Goal: Task Accomplishment & Management: Use online tool/utility

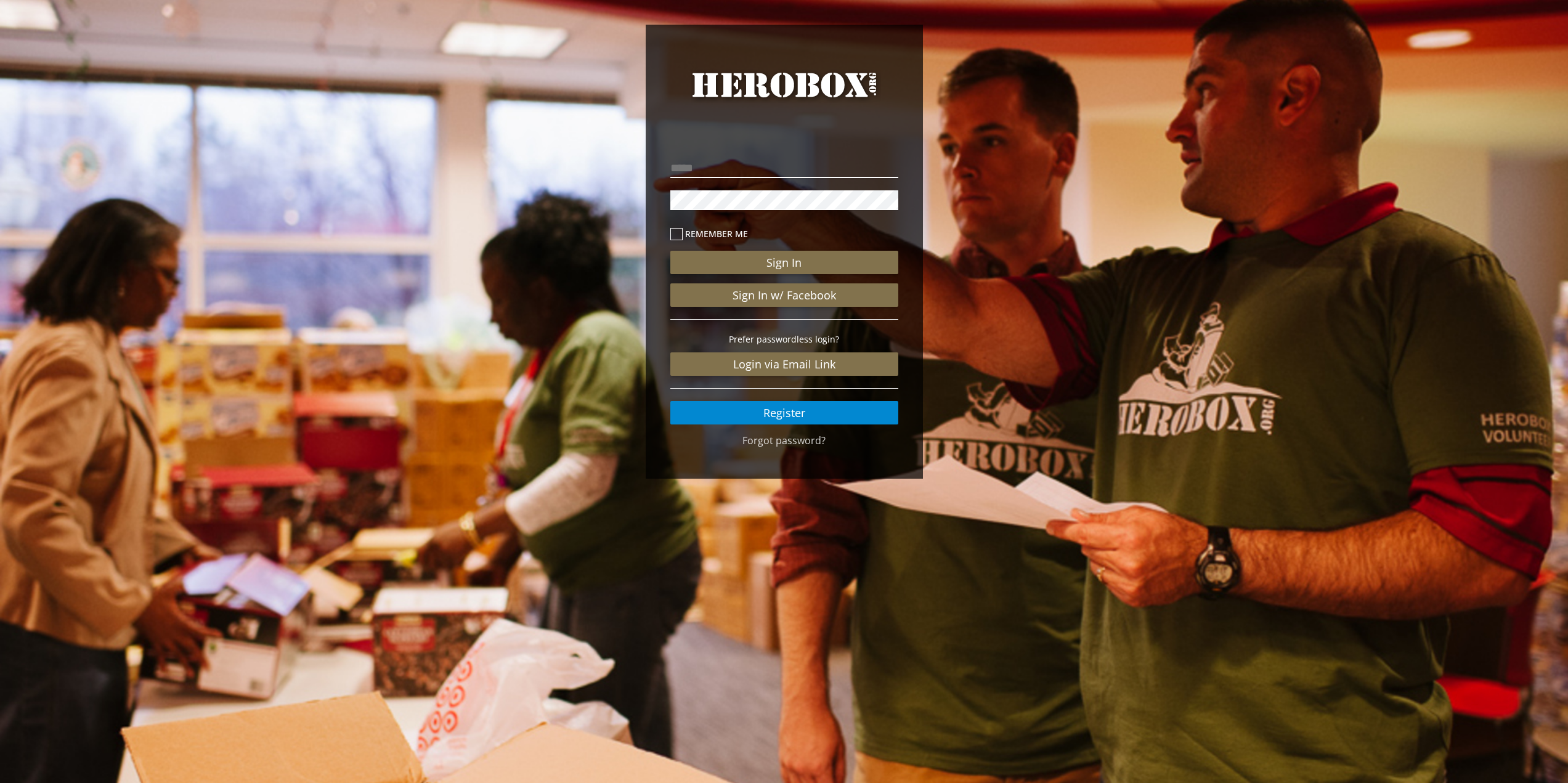
click at [758, 177] on p at bounding box center [784, 168] width 228 height 26
click at [729, 171] on input "email" at bounding box center [784, 168] width 228 height 20
type input "**********"
click at [671, 251] on button "Sign In" at bounding box center [784, 263] width 228 height 24
click at [563, 188] on div "**********" at bounding box center [784, 255] width 1568 height 509
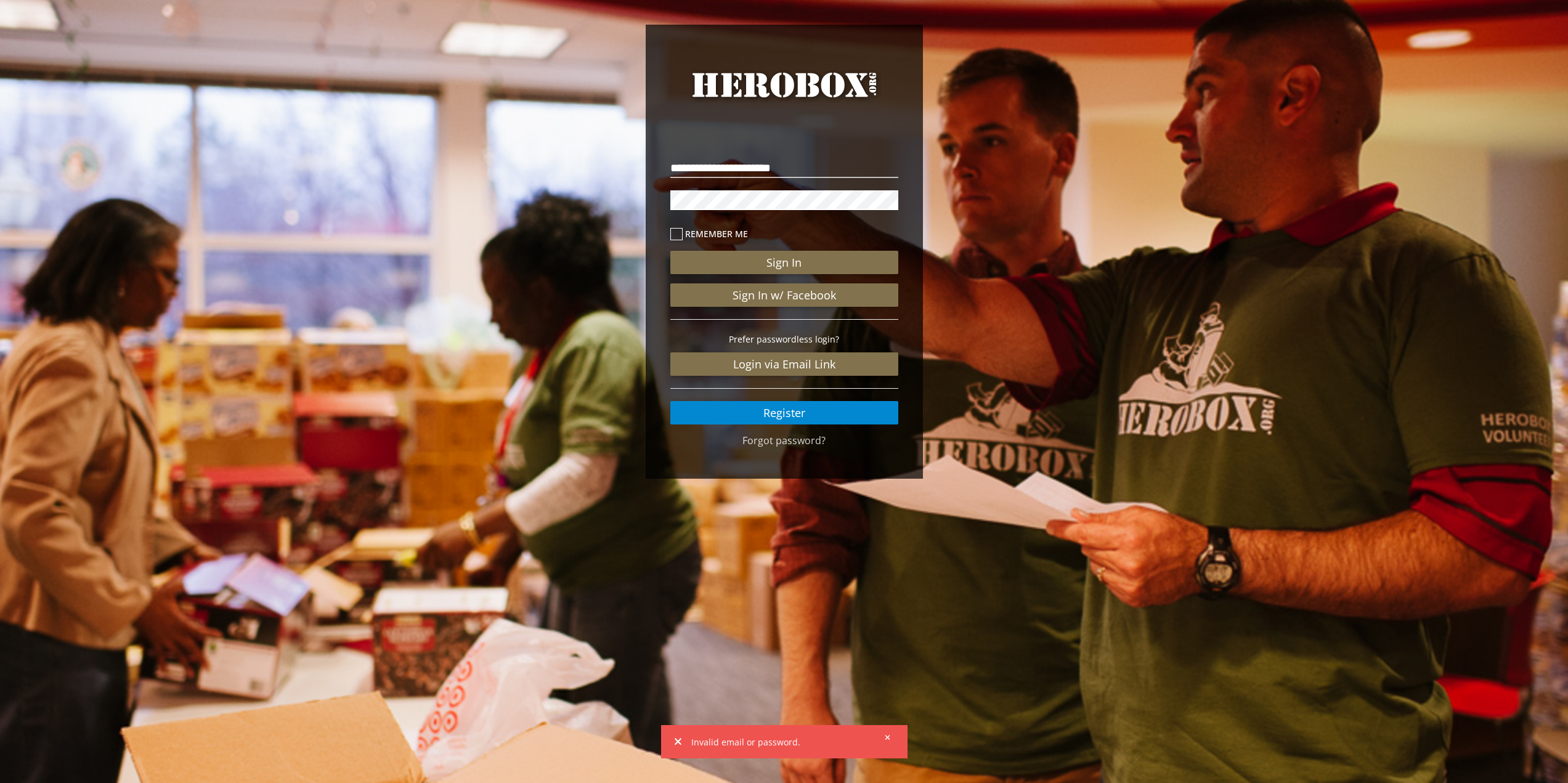
click at [671, 251] on button "Sign In" at bounding box center [784, 263] width 228 height 24
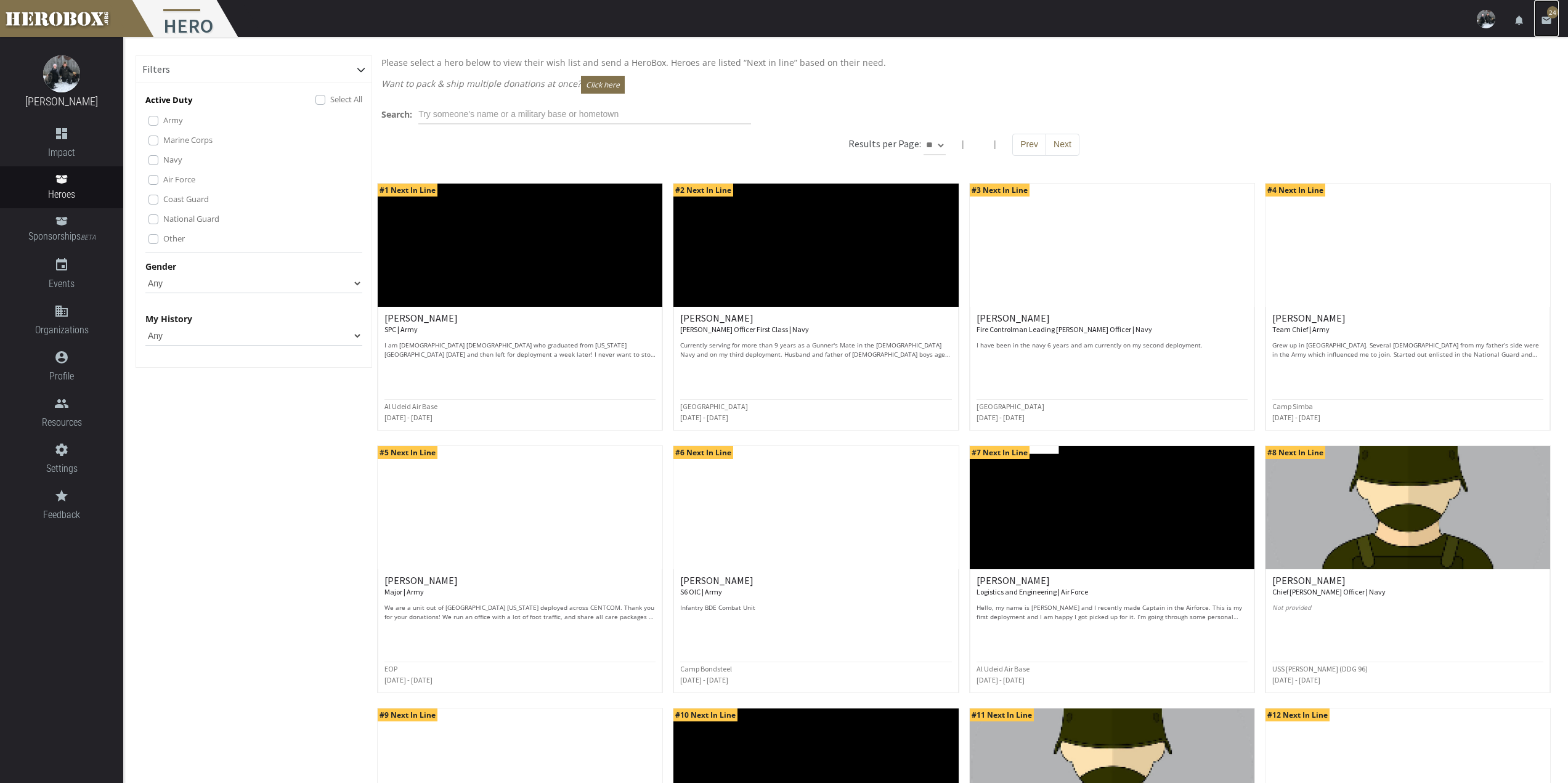
click at [1549, 24] on icon "email" at bounding box center [1546, 20] width 11 height 11
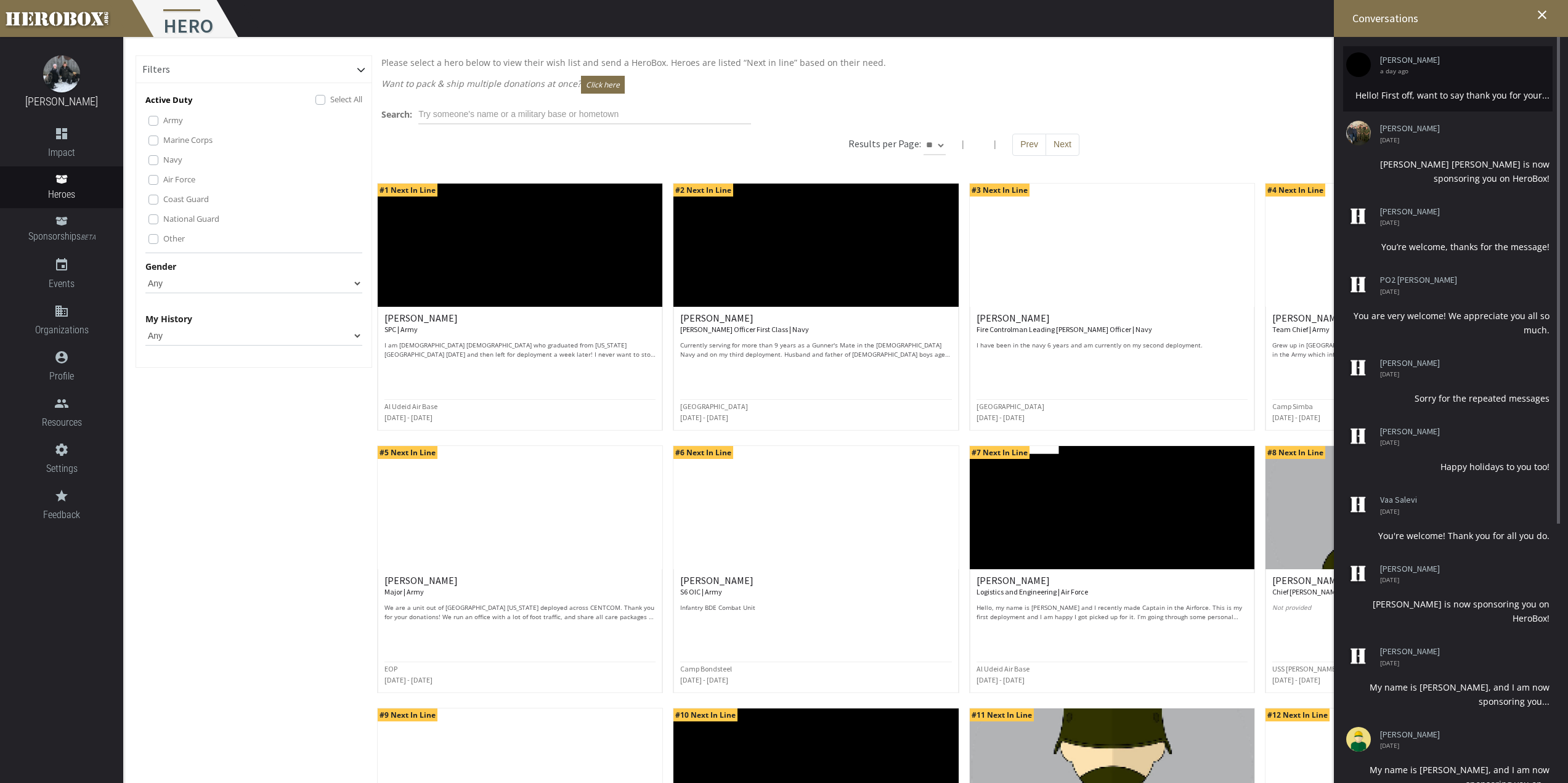
click at [1487, 67] on div "Kenneth Schmidt a day ago" at bounding box center [1443, 65] width 194 height 19
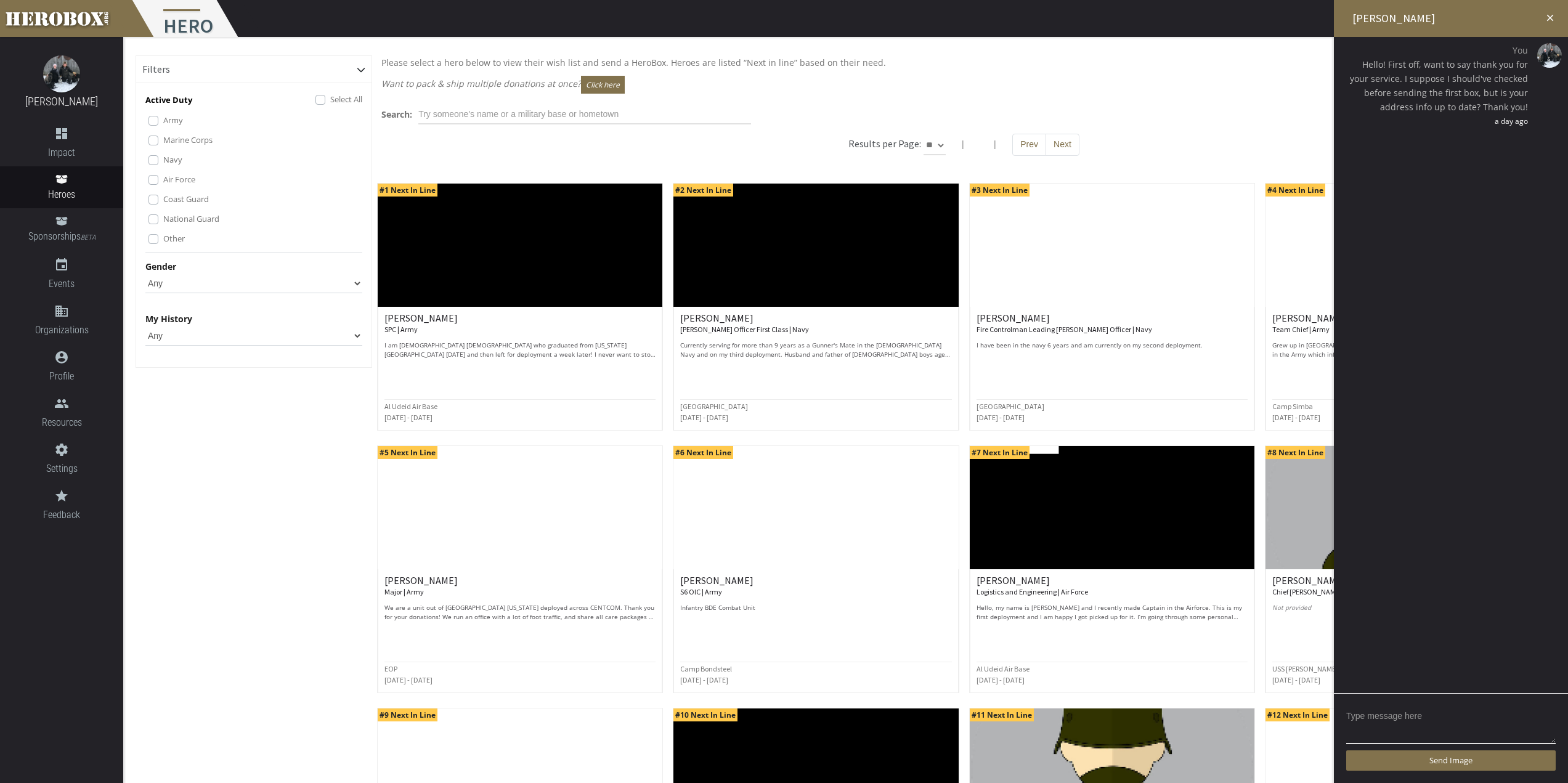
click at [1547, 15] on icon "close" at bounding box center [1549, 17] width 11 height 11
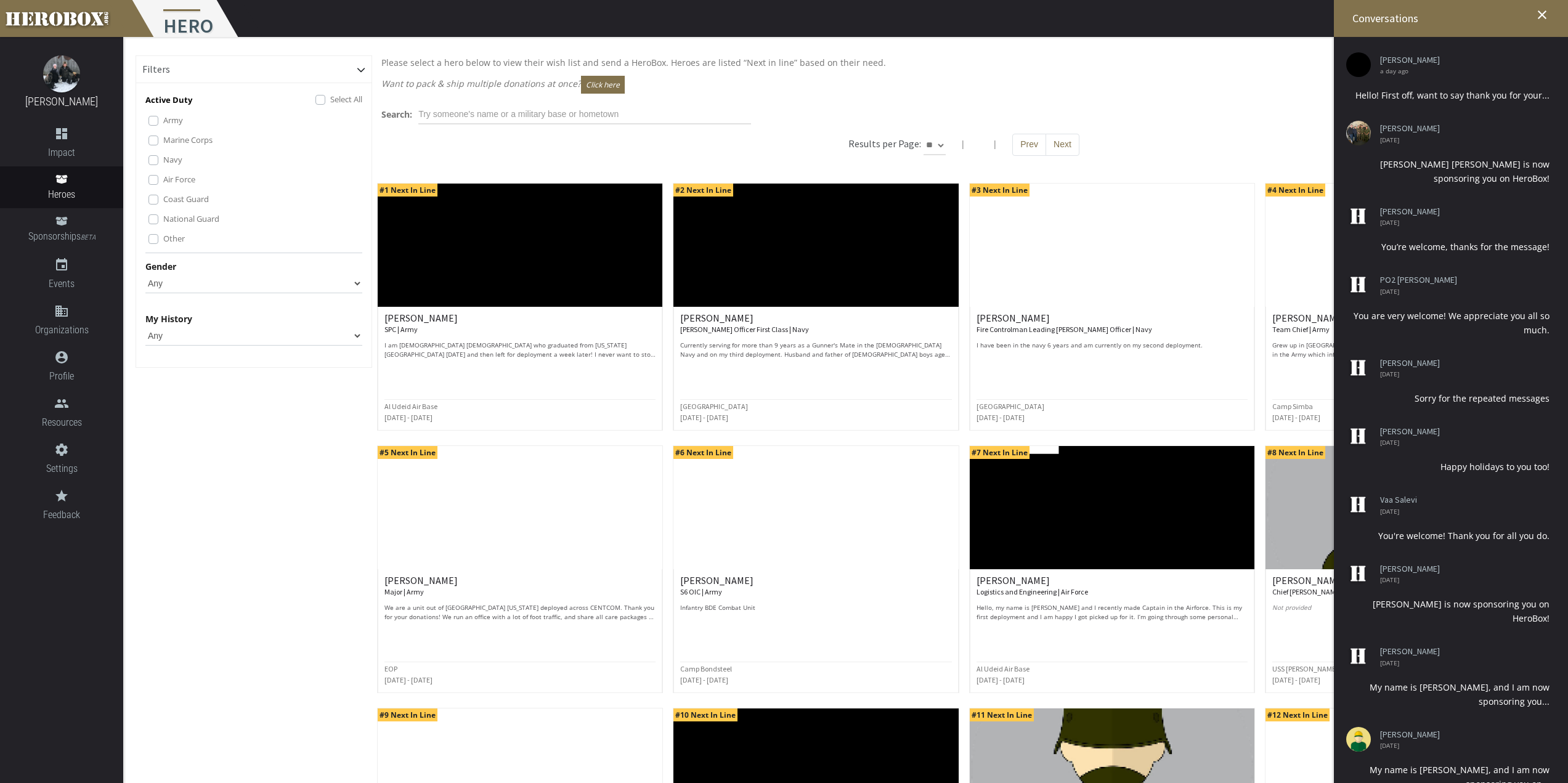
click at [1142, 54] on div "Filters Active Duty Select All Army Marine Corps Navy Air Force Coast Guard Nat…" at bounding box center [846, 533] width 1445 height 994
click at [493, 265] on img at bounding box center [520, 246] width 285 height 123
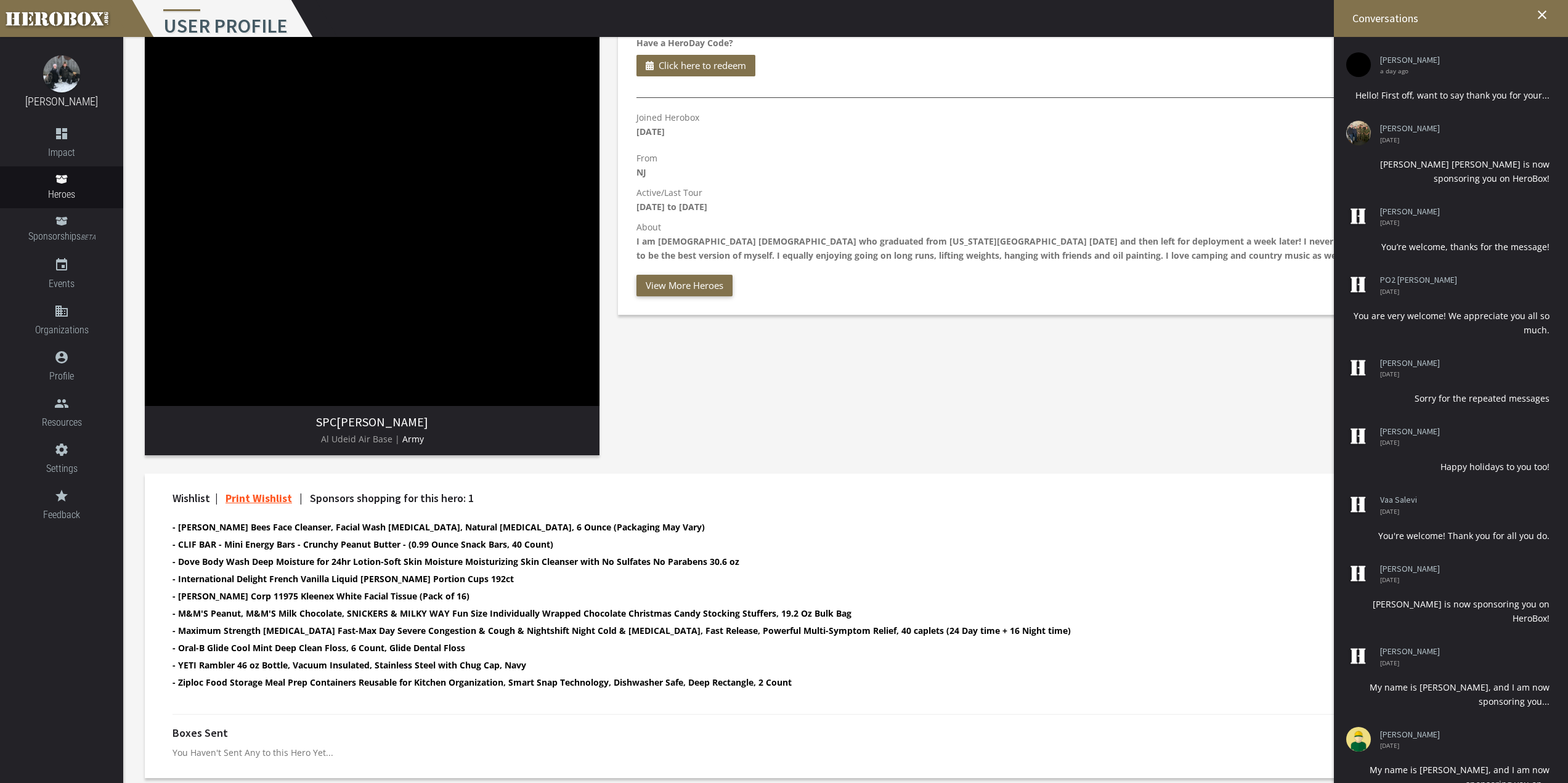
scroll to position [117, 0]
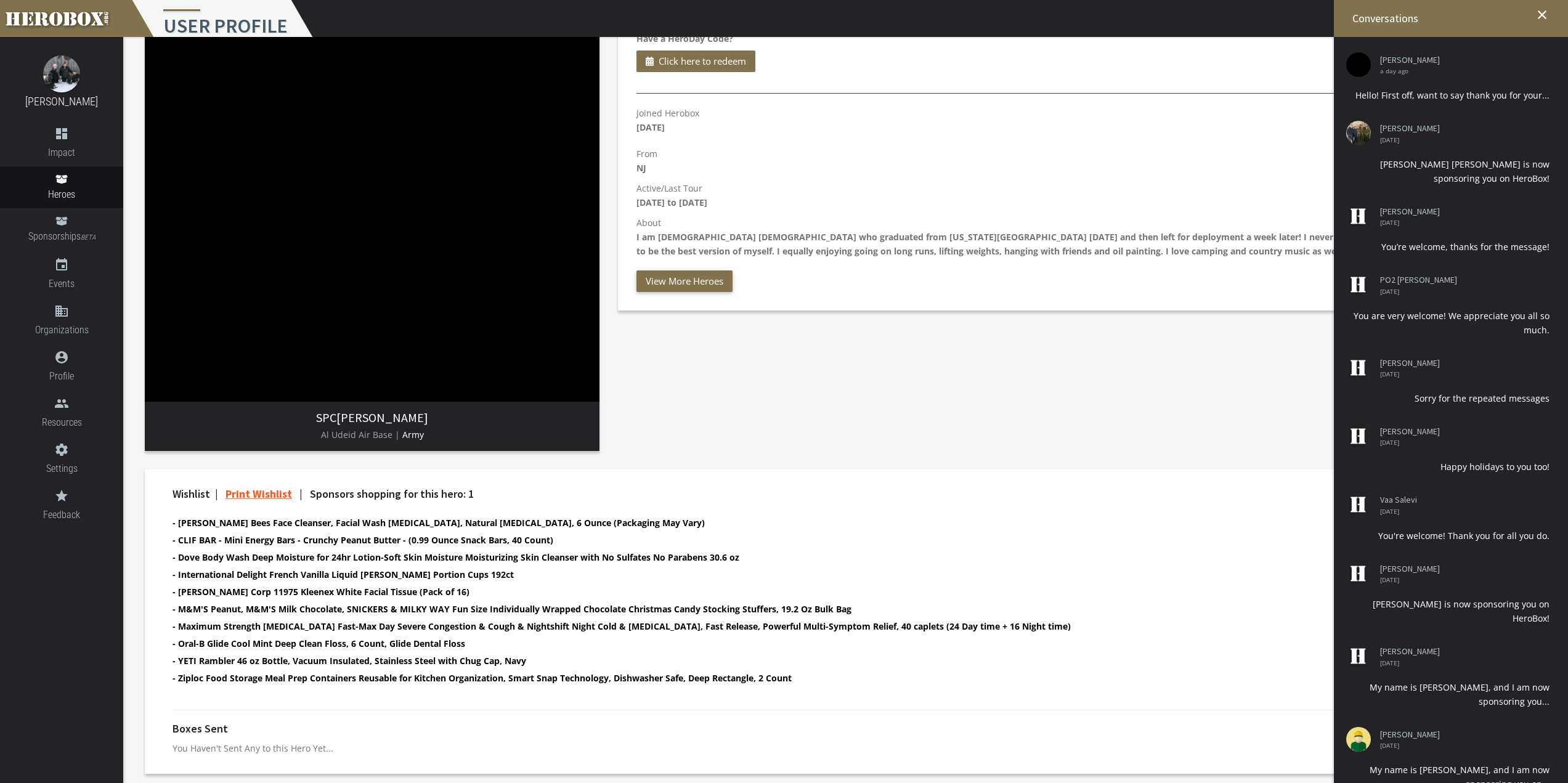
click at [1149, 425] on div "Send Dori a Box Build a HeroBox Online Pack a HeroBox at Home Have a HeroDay Co…" at bounding box center [1082, 198] width 947 height 522
click at [1543, 11] on icon "close" at bounding box center [1542, 14] width 15 height 15
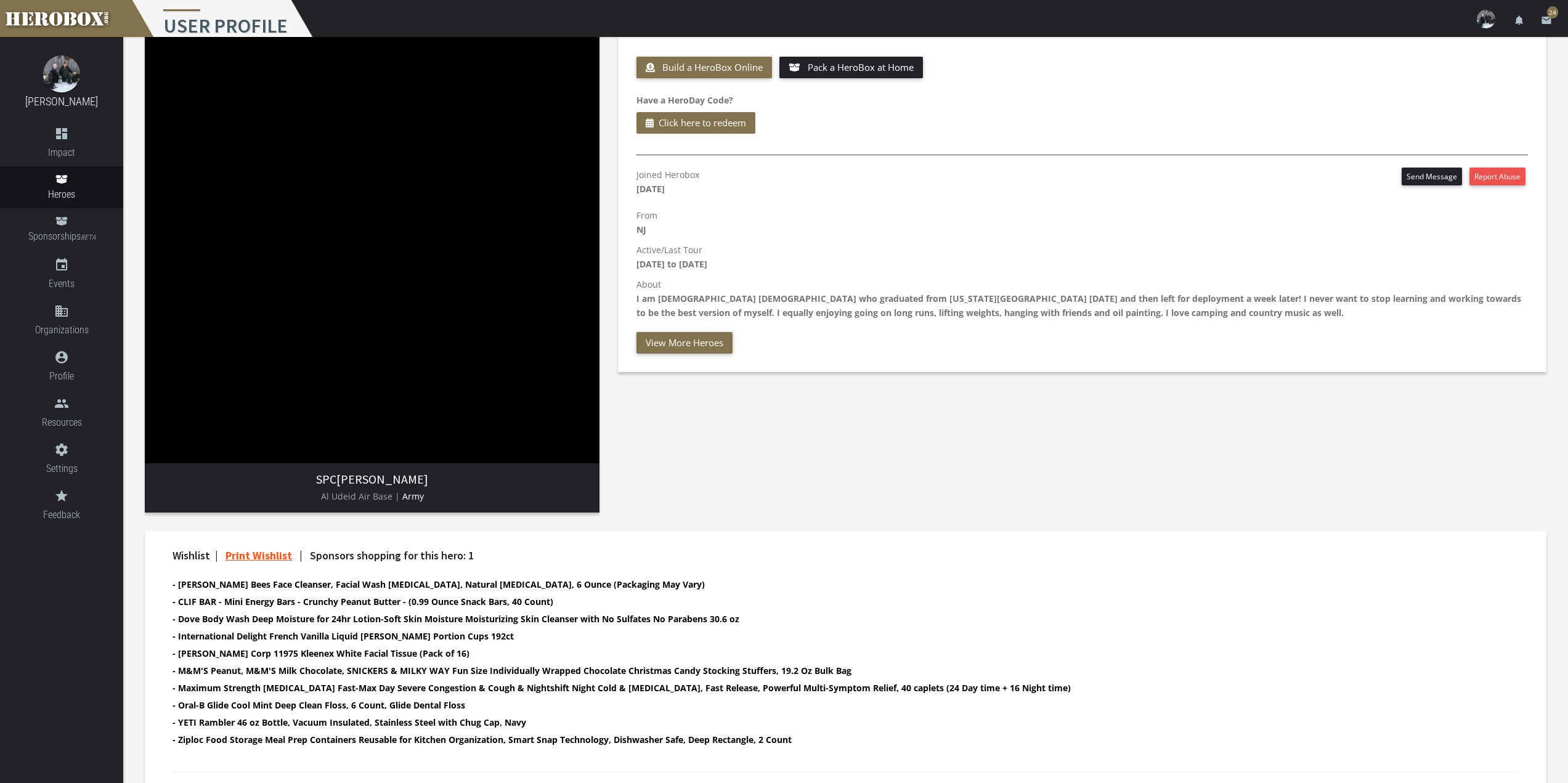
scroll to position [0, 0]
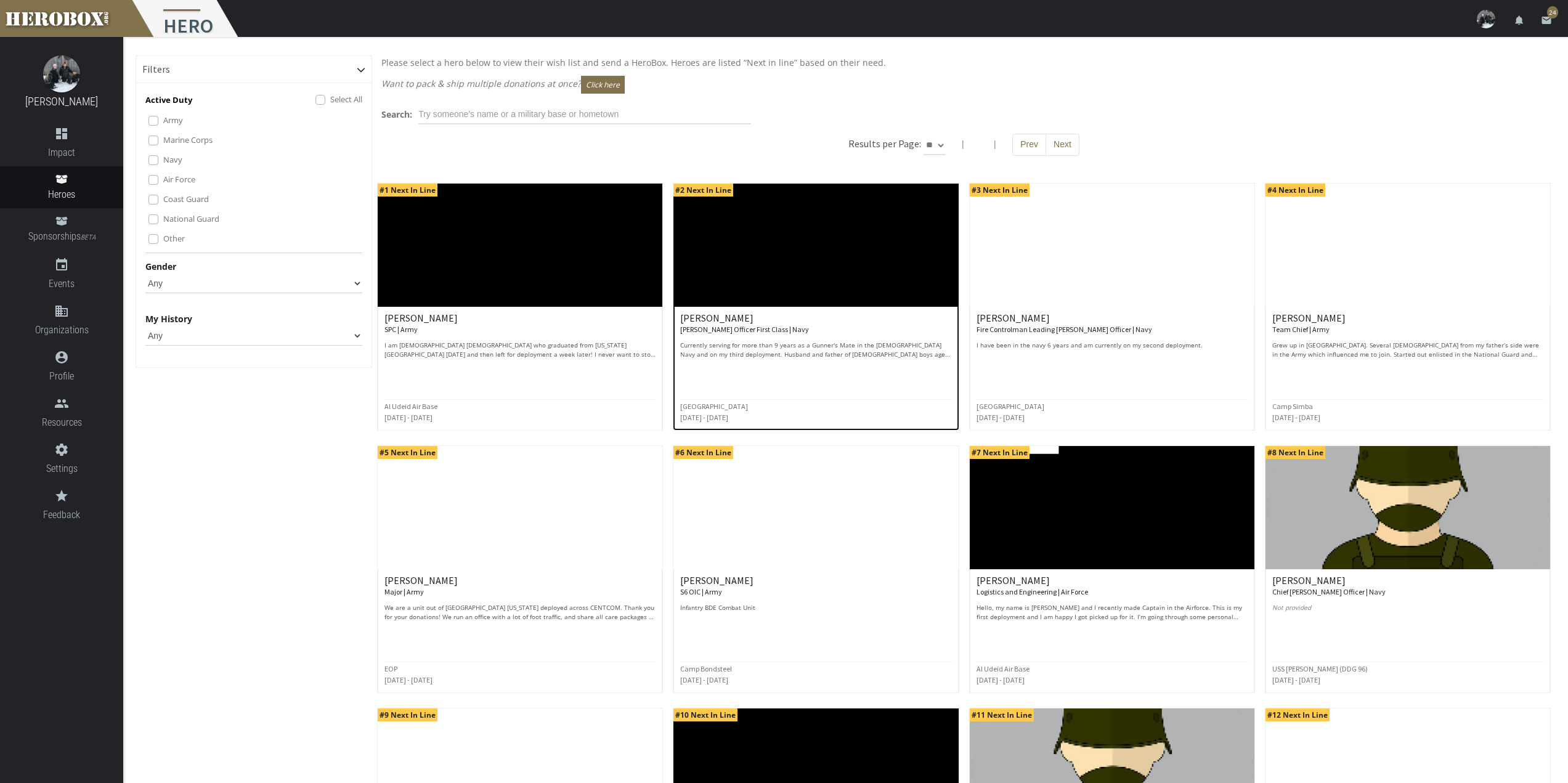
click at [762, 245] on img at bounding box center [816, 246] width 285 height 123
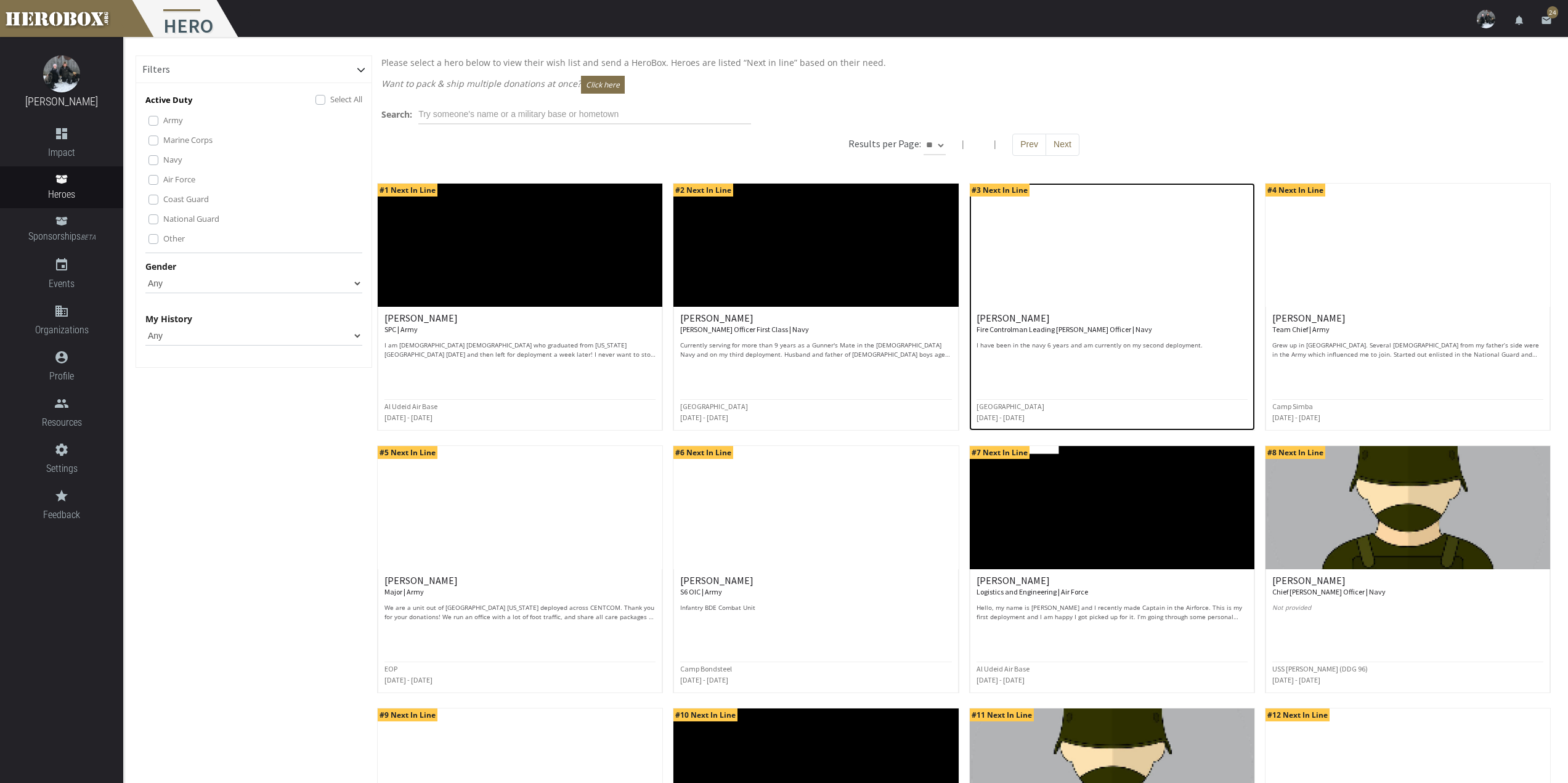
click at [1045, 241] on img at bounding box center [1112, 246] width 285 height 123
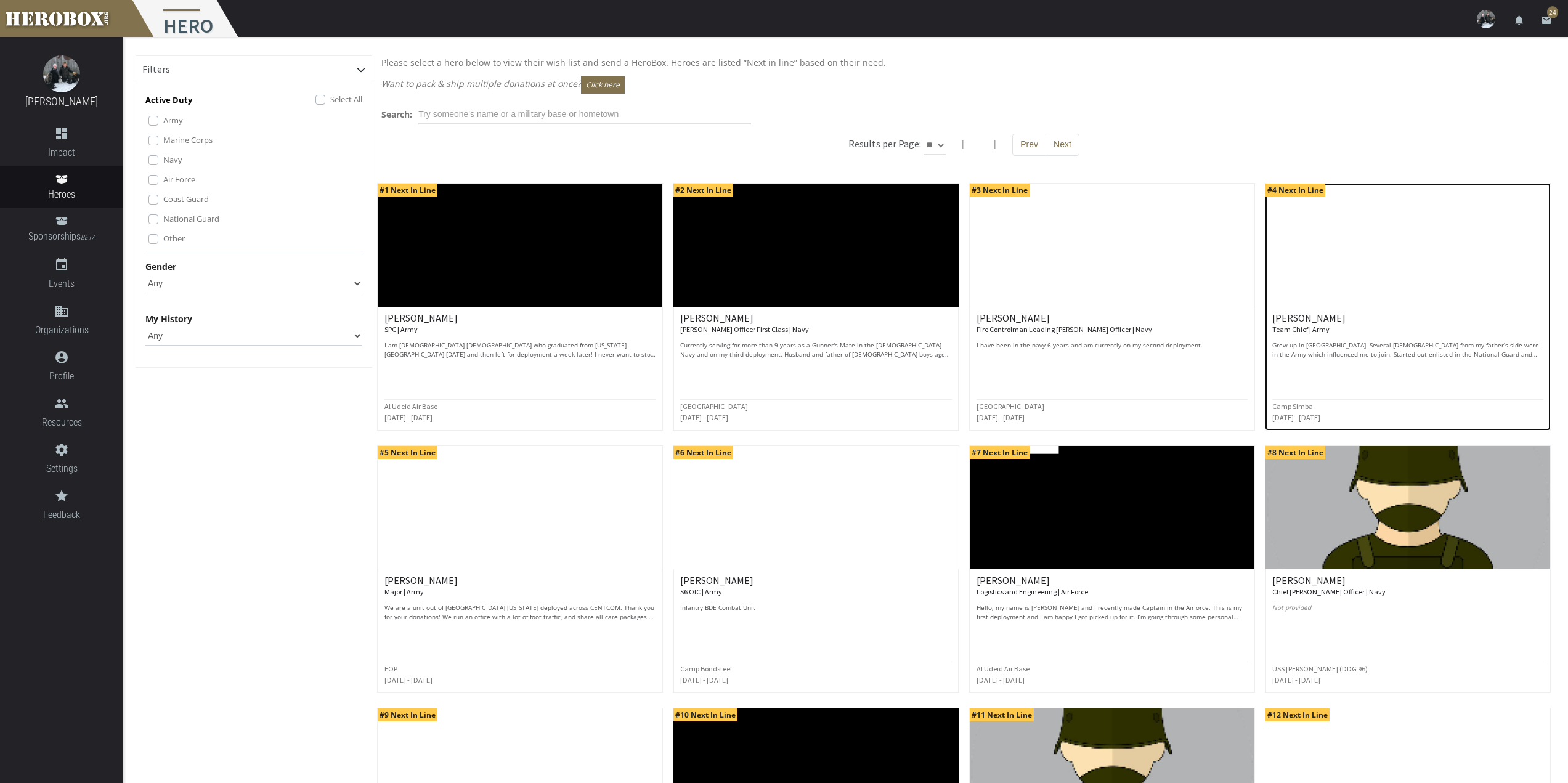
click at [1347, 241] on img at bounding box center [1408, 246] width 285 height 123
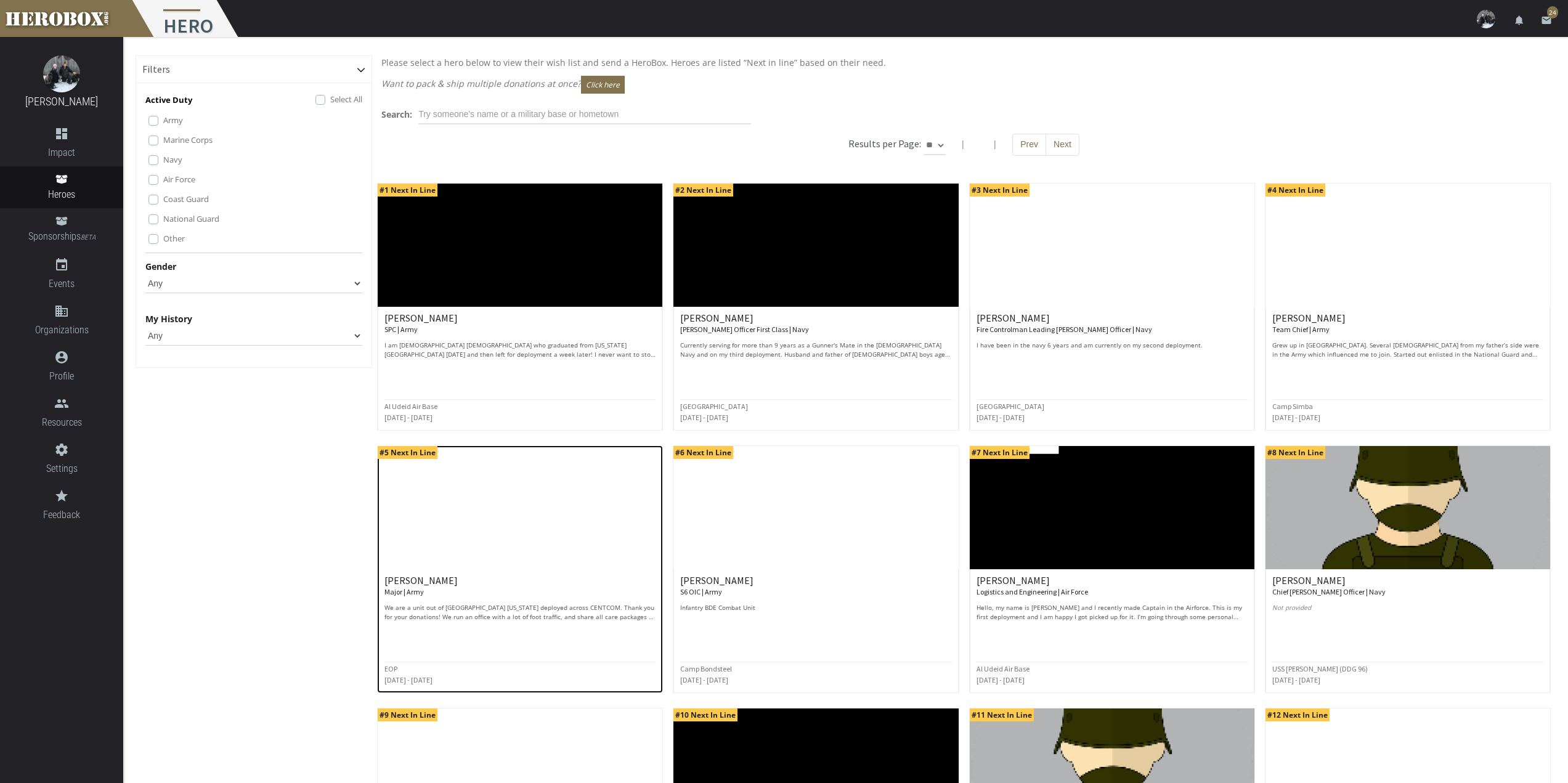
click at [564, 518] on img at bounding box center [520, 507] width 285 height 123
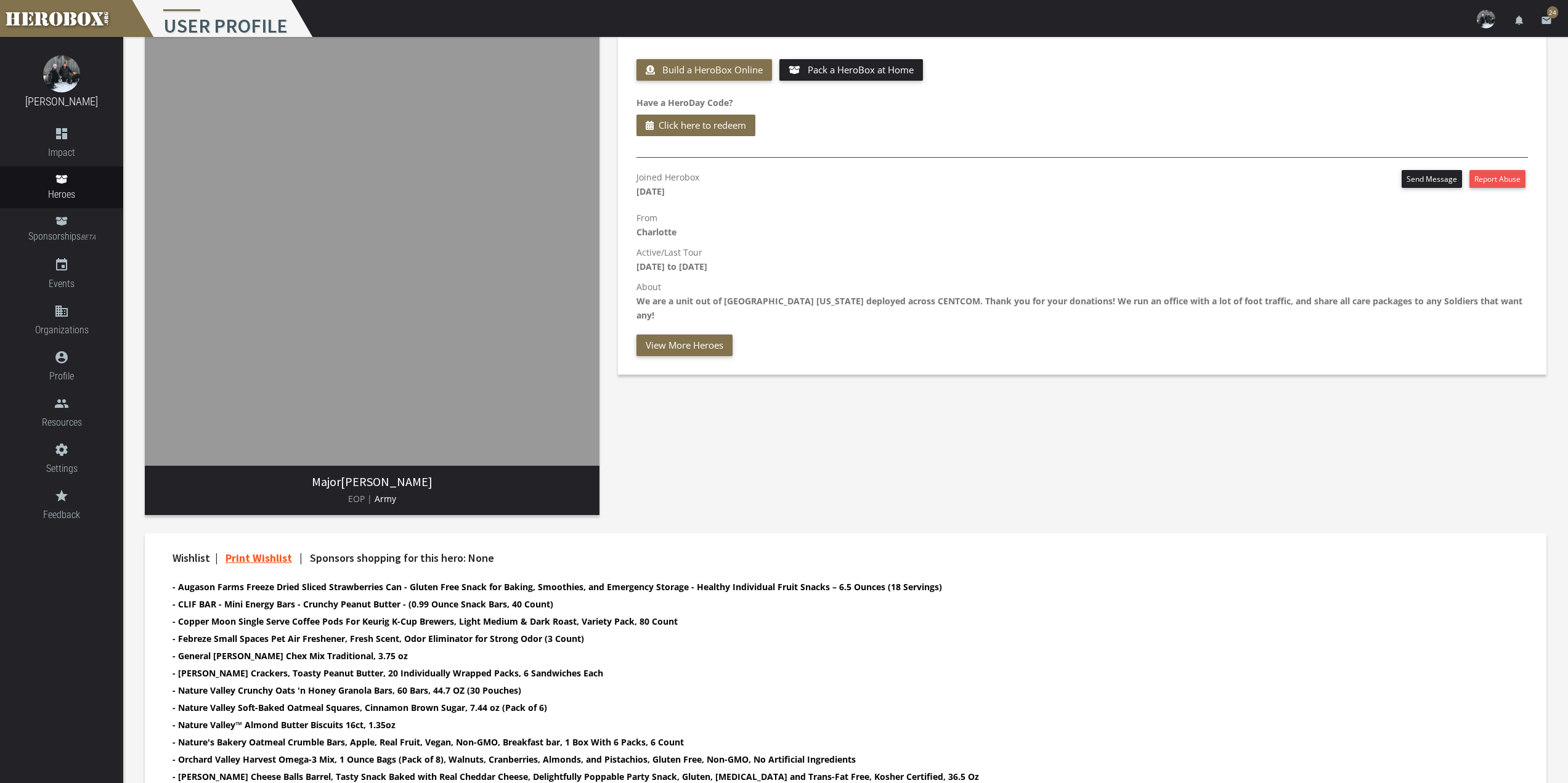
scroll to position [152, 0]
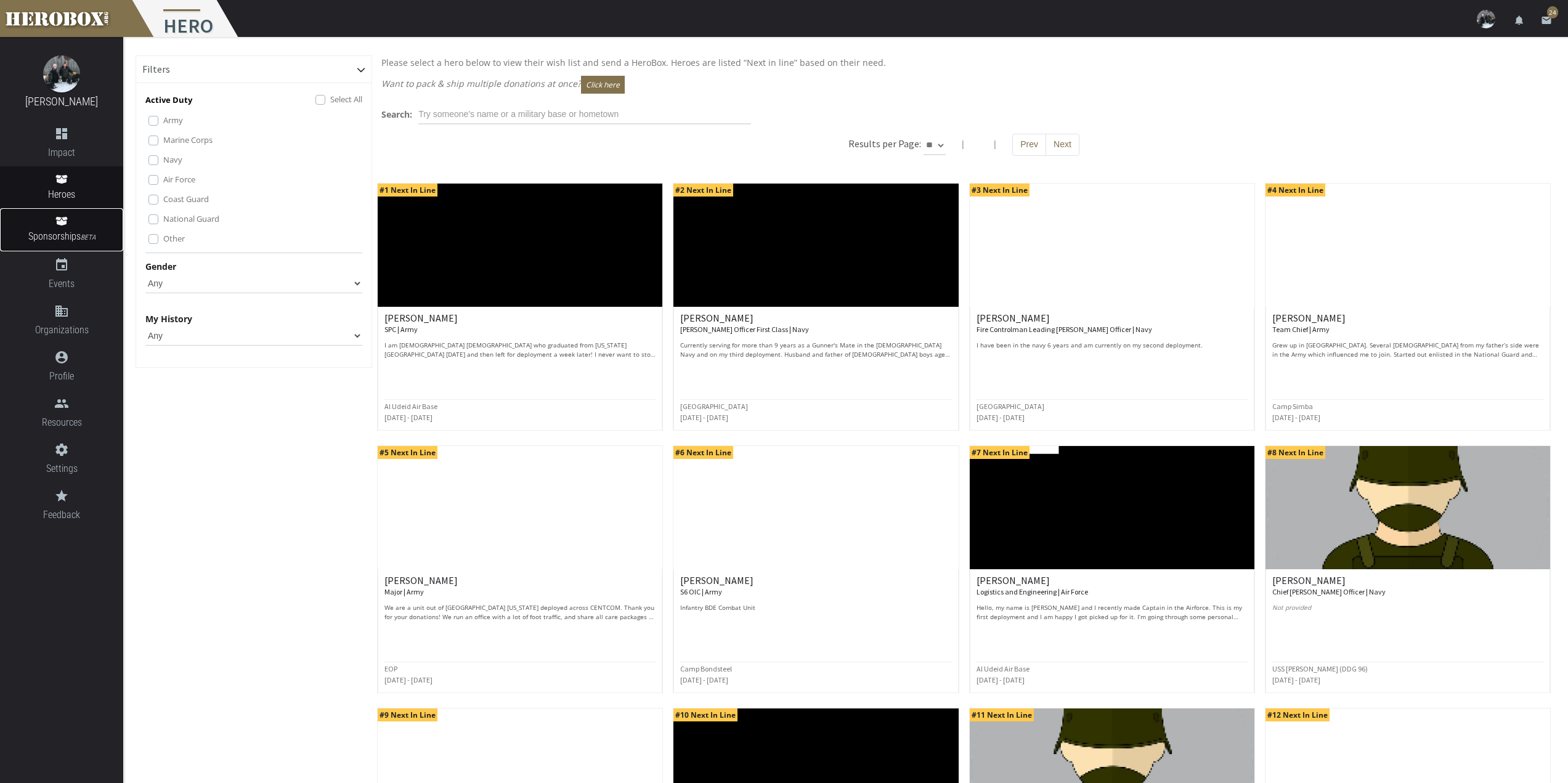
click at [71, 227] on link "Sponsorships BETA" at bounding box center [62, 229] width 123 height 43
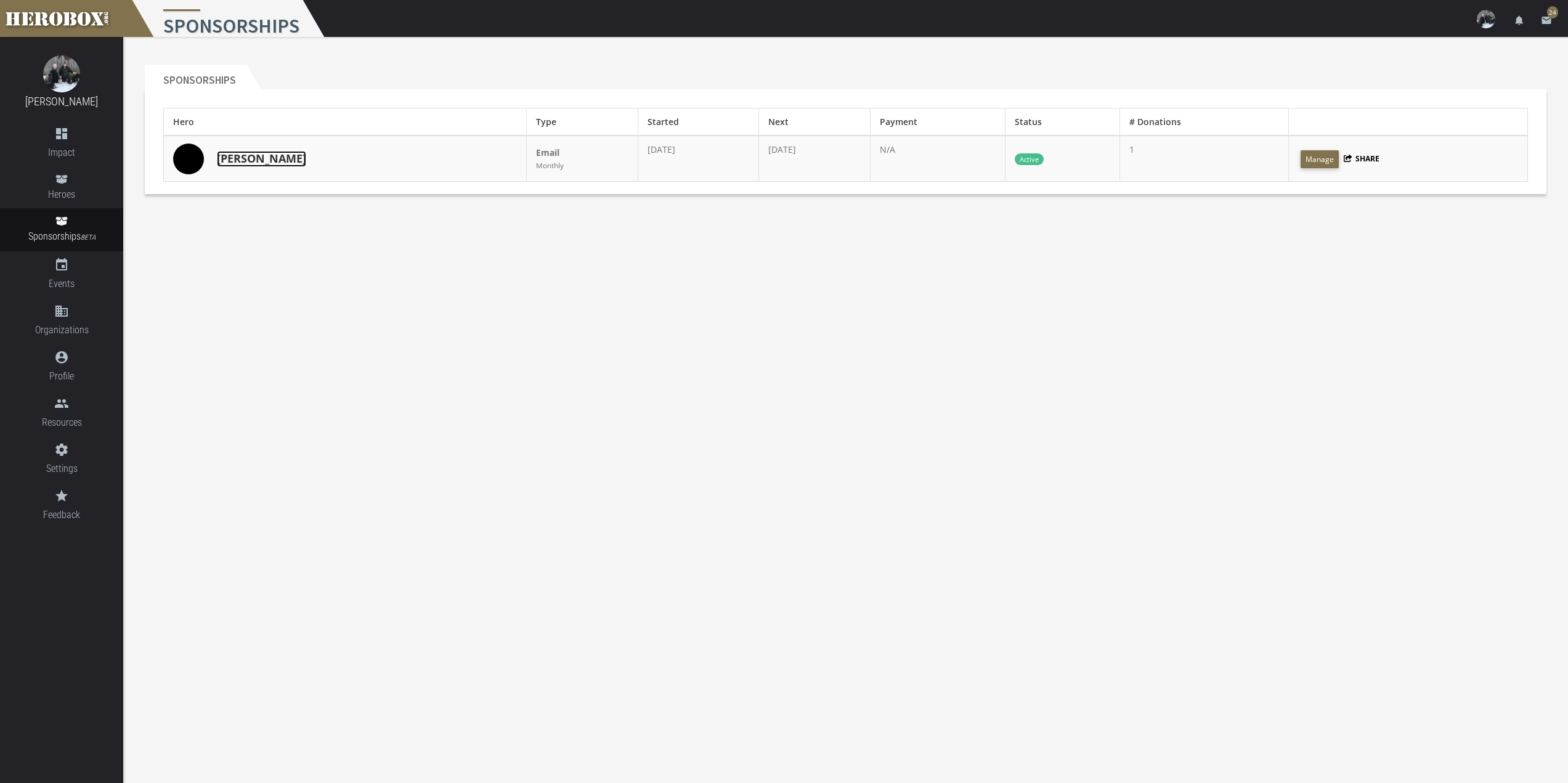
click at [245, 160] on link "[PERSON_NAME]" at bounding box center [262, 159] width 90 height 16
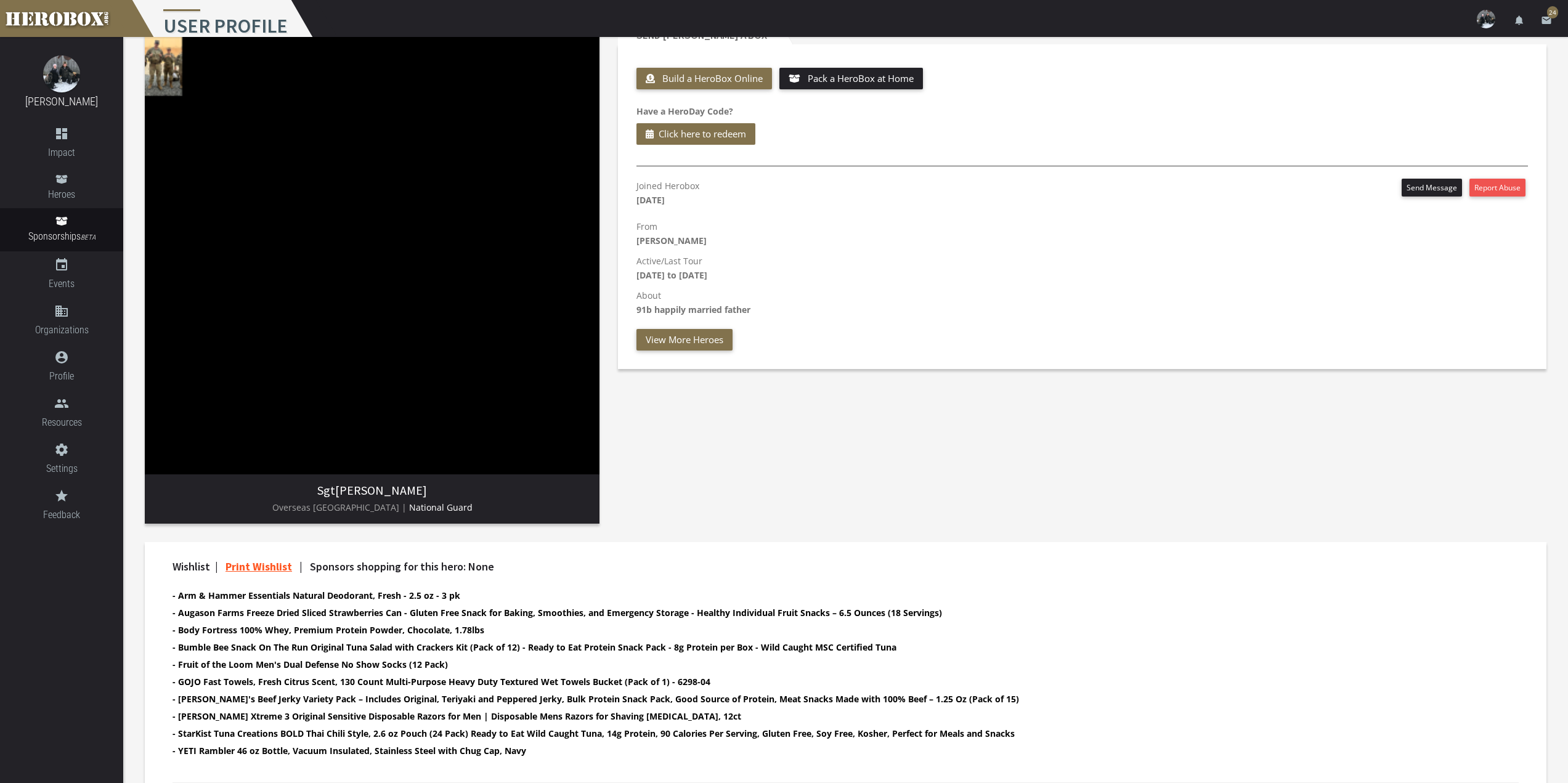
scroll to position [247, 0]
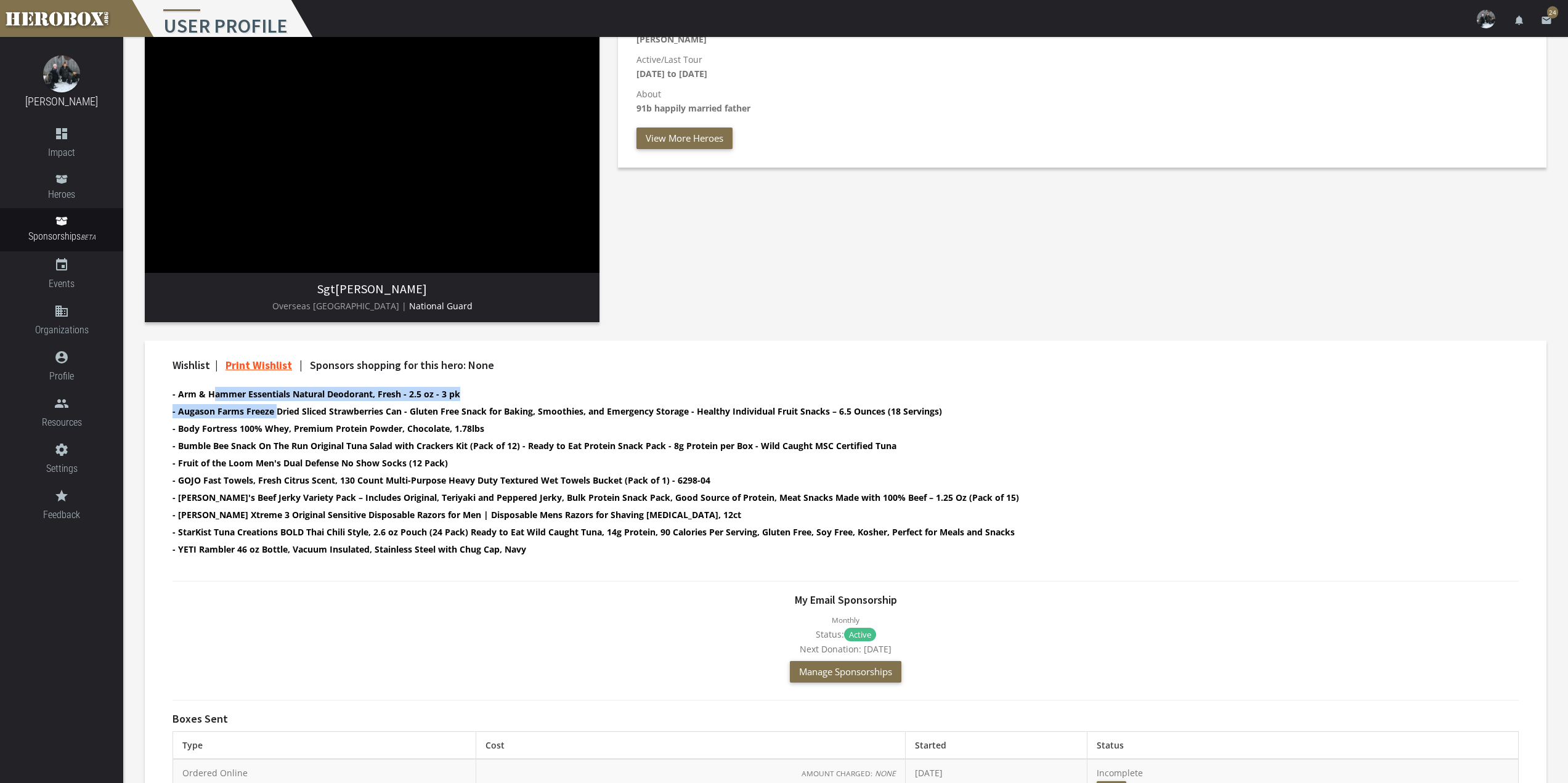
drag, startPoint x: 211, startPoint y: 397, endPoint x: 276, endPoint y: 409, distance: 66.1
click at [276, 409] on ul "- Arm & Hammer Essentials Natural Deodorant, Fresh - 2.5 oz - 3 pk - Augason Fa…" at bounding box center [834, 473] width 1324 height 172
click at [412, 415] on b "- Augason Farms Freeze Dried Sliced Strawberries Can - Gluten Free Snack for Ba…" at bounding box center [556, 411] width 769 height 12
drag, startPoint x: 401, startPoint y: 411, endPoint x: 177, endPoint y: 415, distance: 224.0
click at [177, 415] on b "- Augason Farms Freeze Dried Sliced Strawberries Can - Gluten Free Snack for Ba…" at bounding box center [556, 411] width 769 height 12
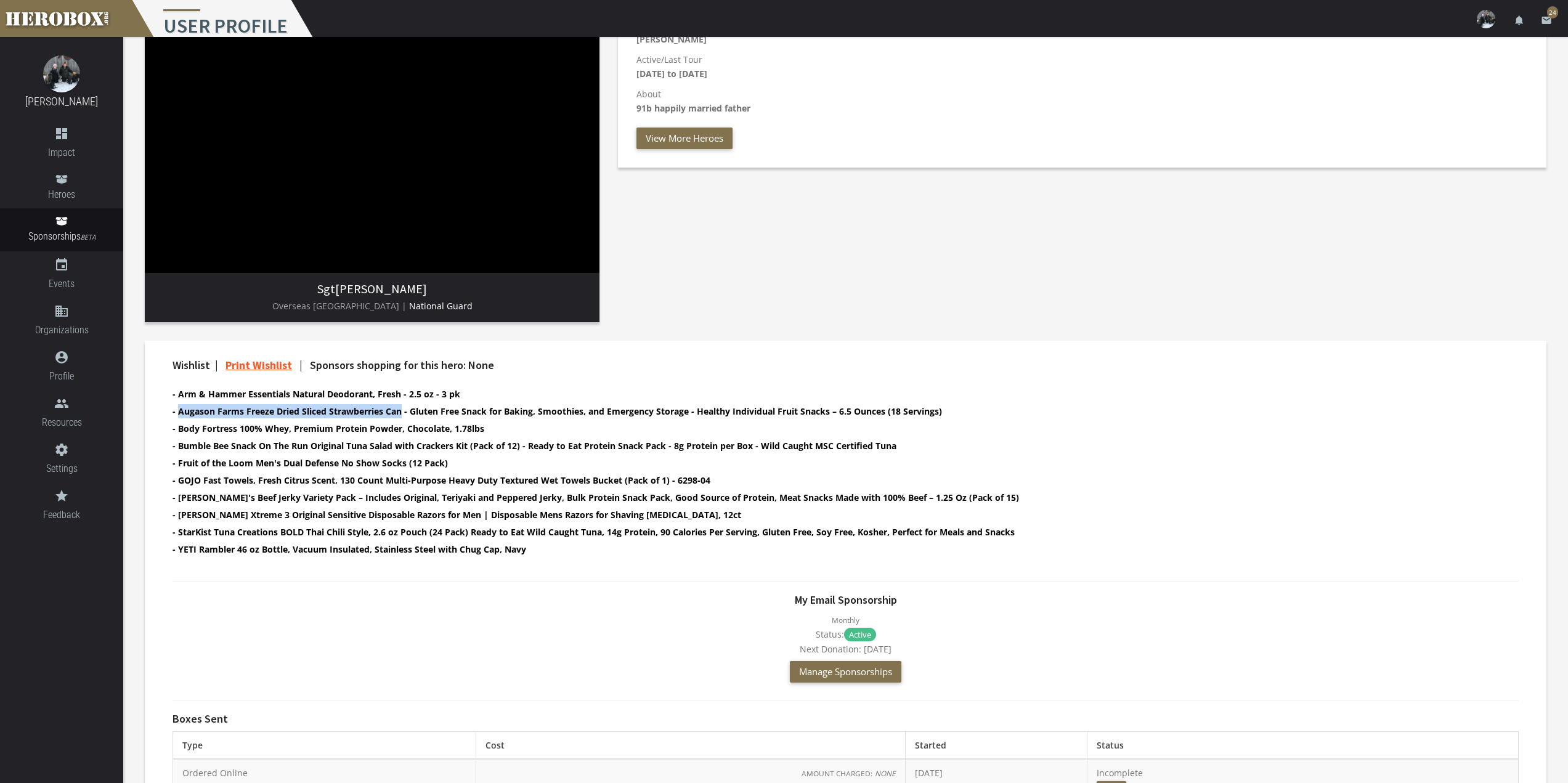
copy b "Augason Farms Freeze Dried Sliced Strawberries Can"
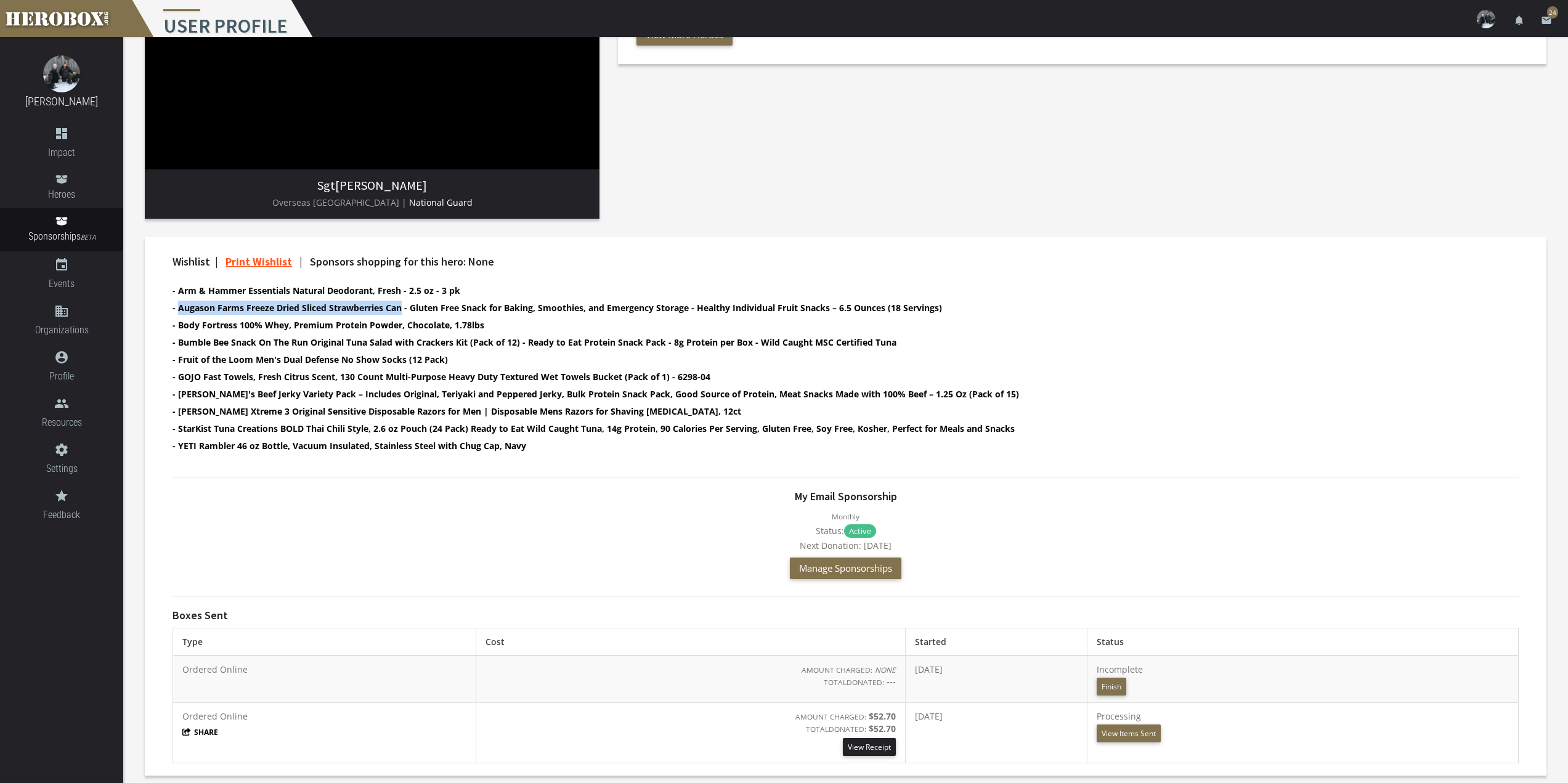
scroll to position [352, 0]
click at [1126, 685] on button "Finish" at bounding box center [1111, 685] width 30 height 18
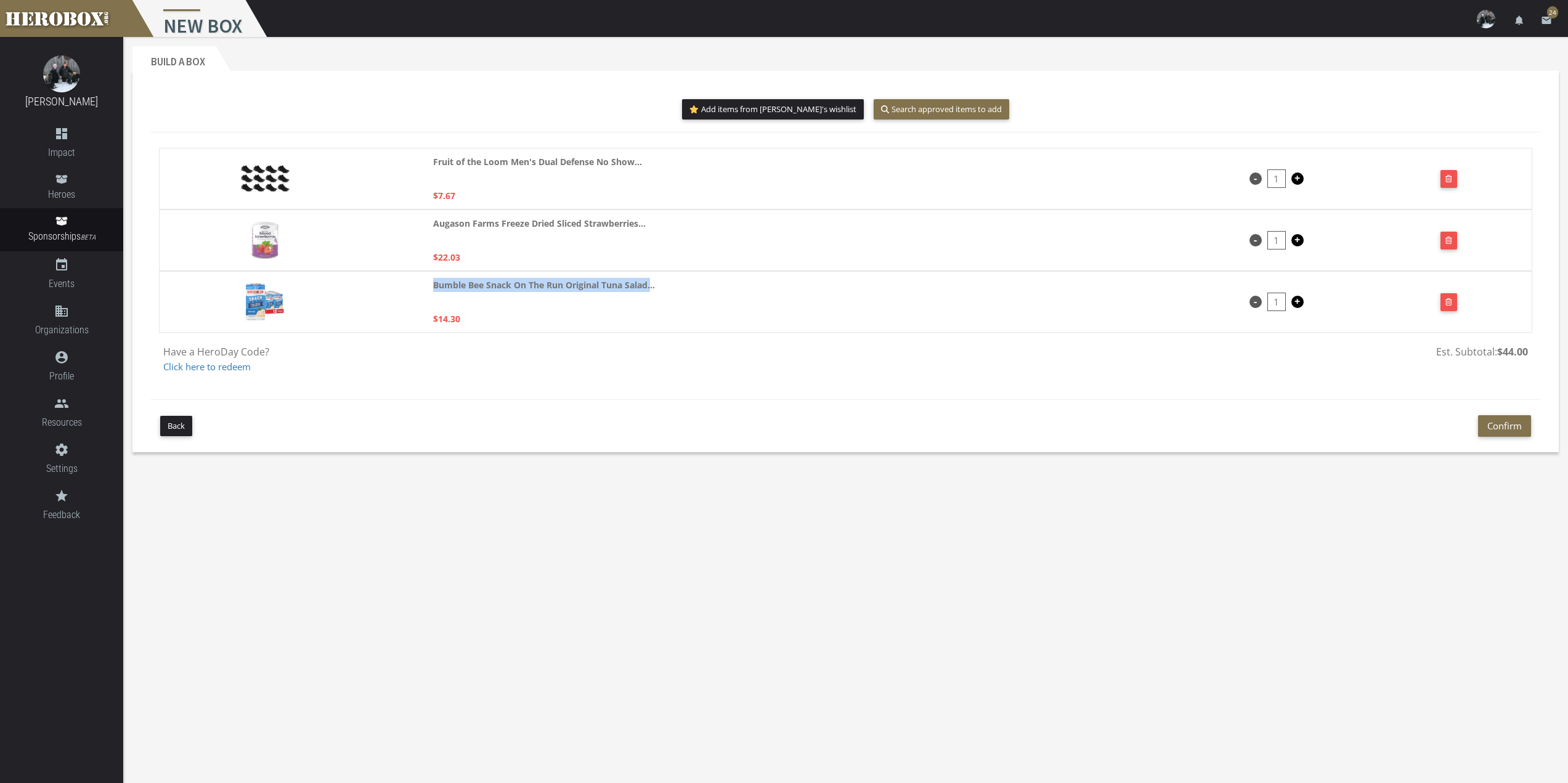
drag, startPoint x: 652, startPoint y: 286, endPoint x: 431, endPoint y: 282, distance: 221.0
click at [431, 282] on div "Bumble Bee Snack On The Run Original Tuna Salad... $14.30 - 1 +" at bounding box center [846, 301] width 1373 height 62
copy strong "Bumble Bee Snack On The Run Original Tuna Salad."
click at [255, 316] on img at bounding box center [265, 301] width 38 height 37
click at [267, 297] on img at bounding box center [265, 301] width 38 height 37
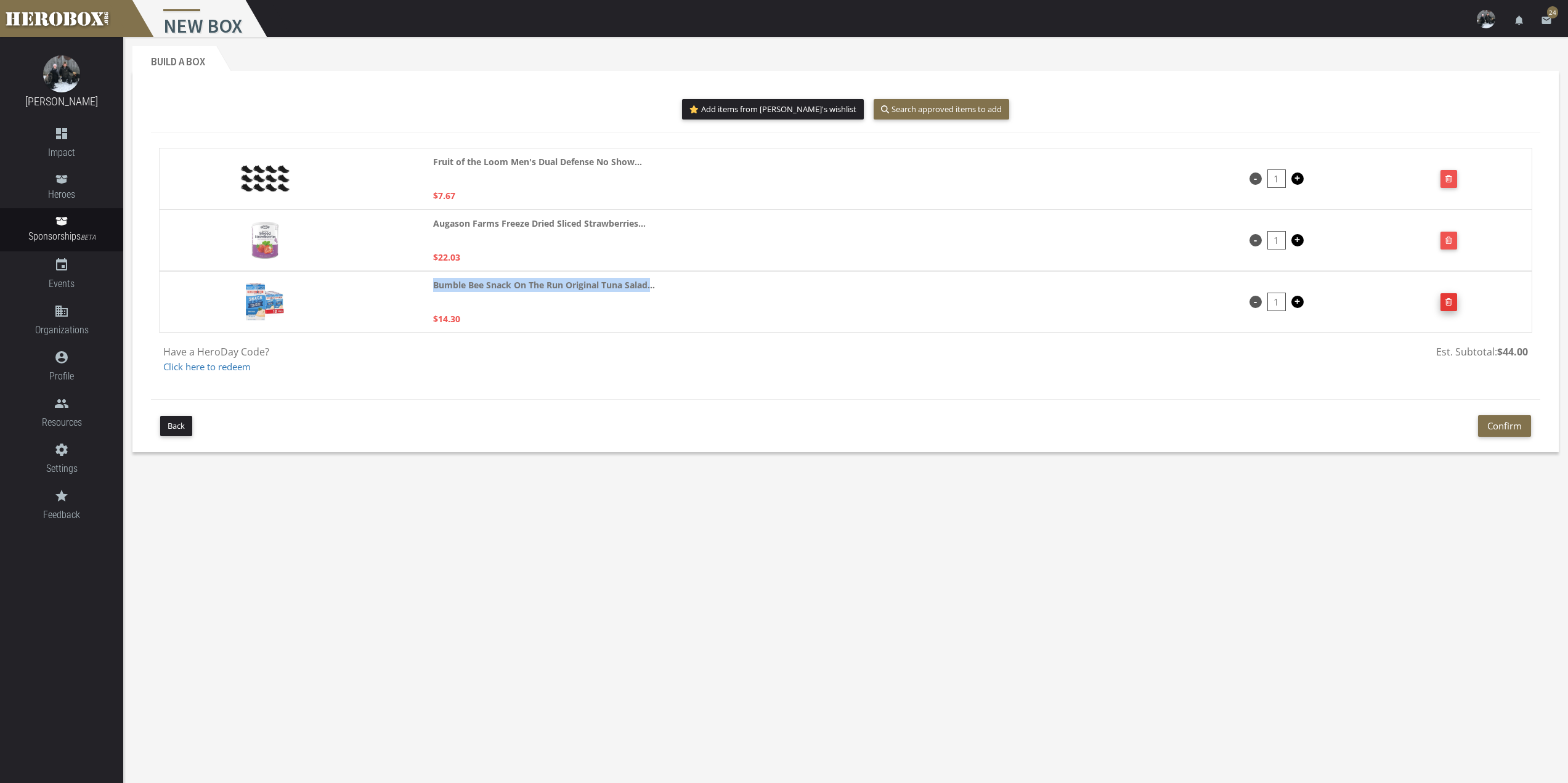
click at [1446, 301] on icon "button" at bounding box center [1449, 301] width 7 height 7
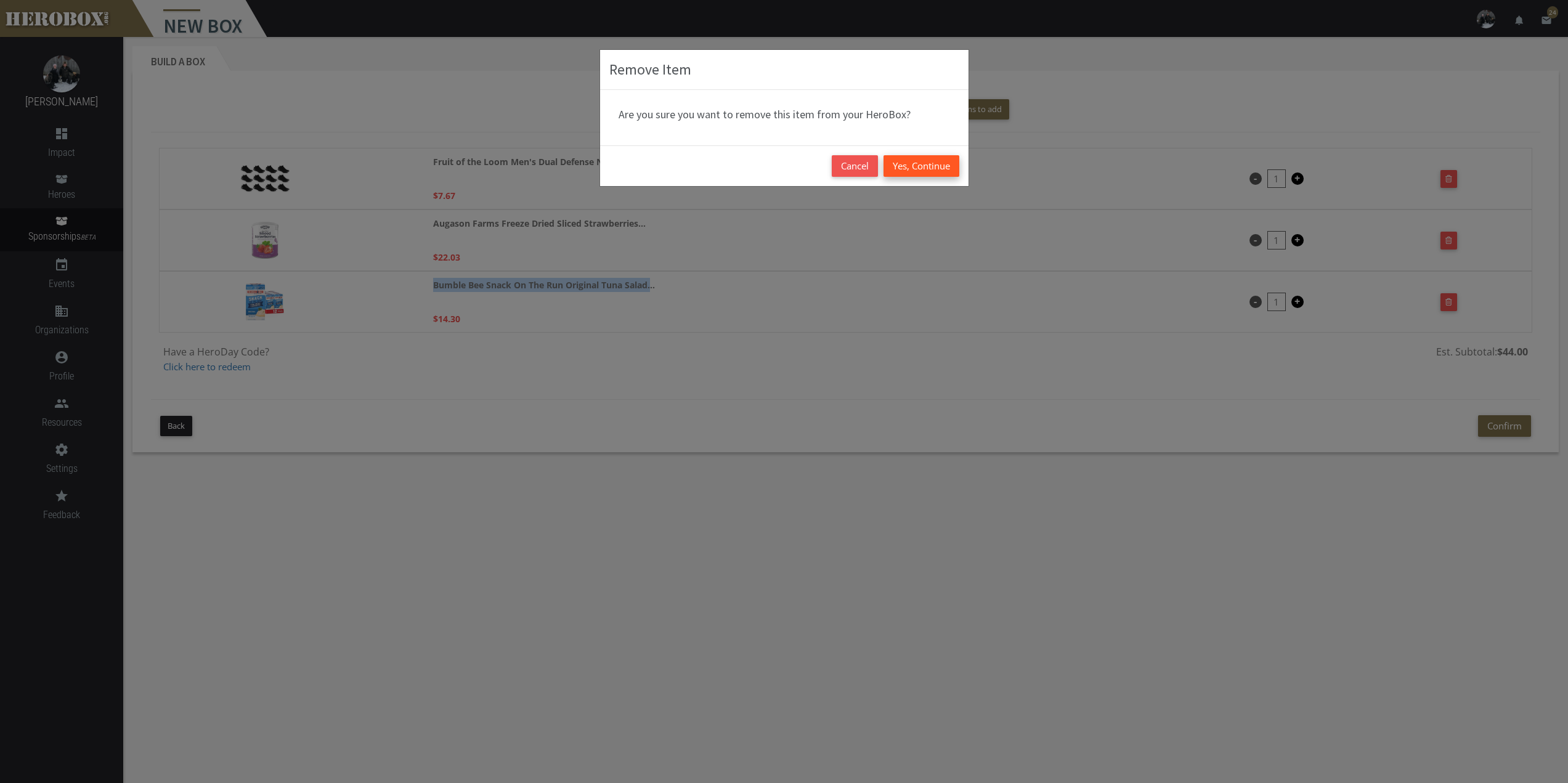
click at [926, 162] on button "Yes, Continue" at bounding box center [921, 166] width 76 height 22
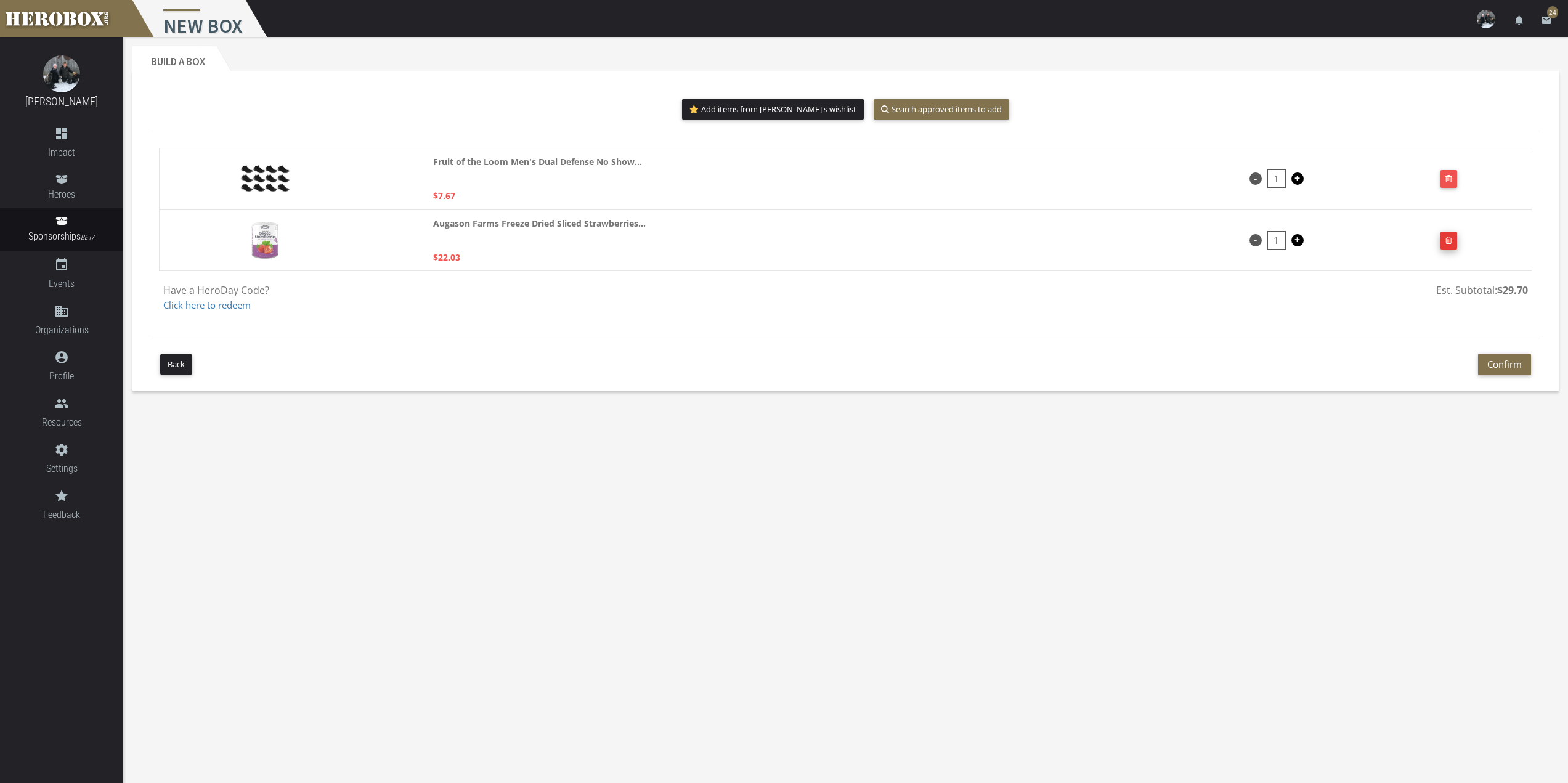
click at [1443, 244] on button "button" at bounding box center [1449, 241] width 17 height 18
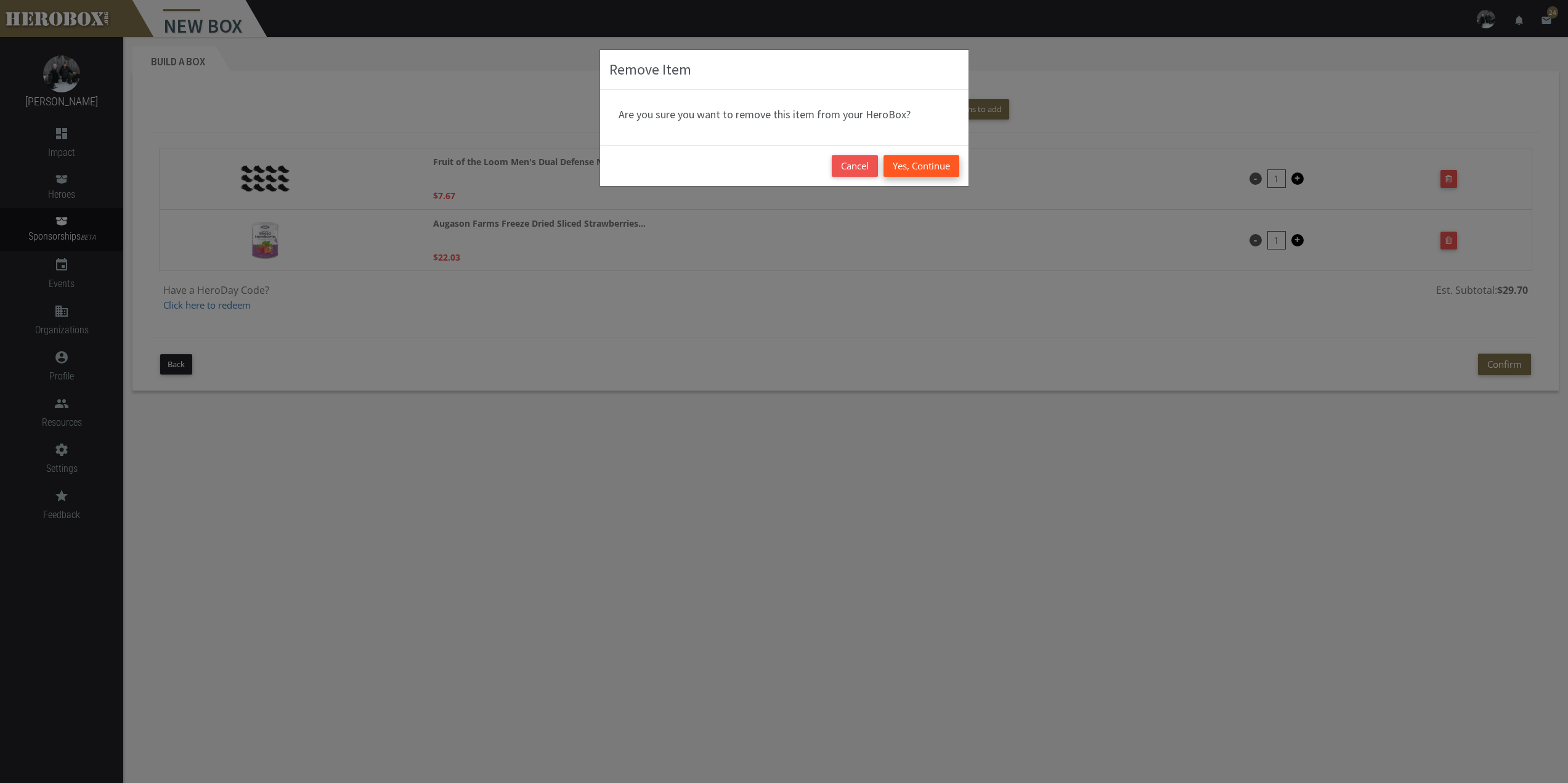
click at [913, 162] on button "Yes, Continue" at bounding box center [921, 166] width 76 height 22
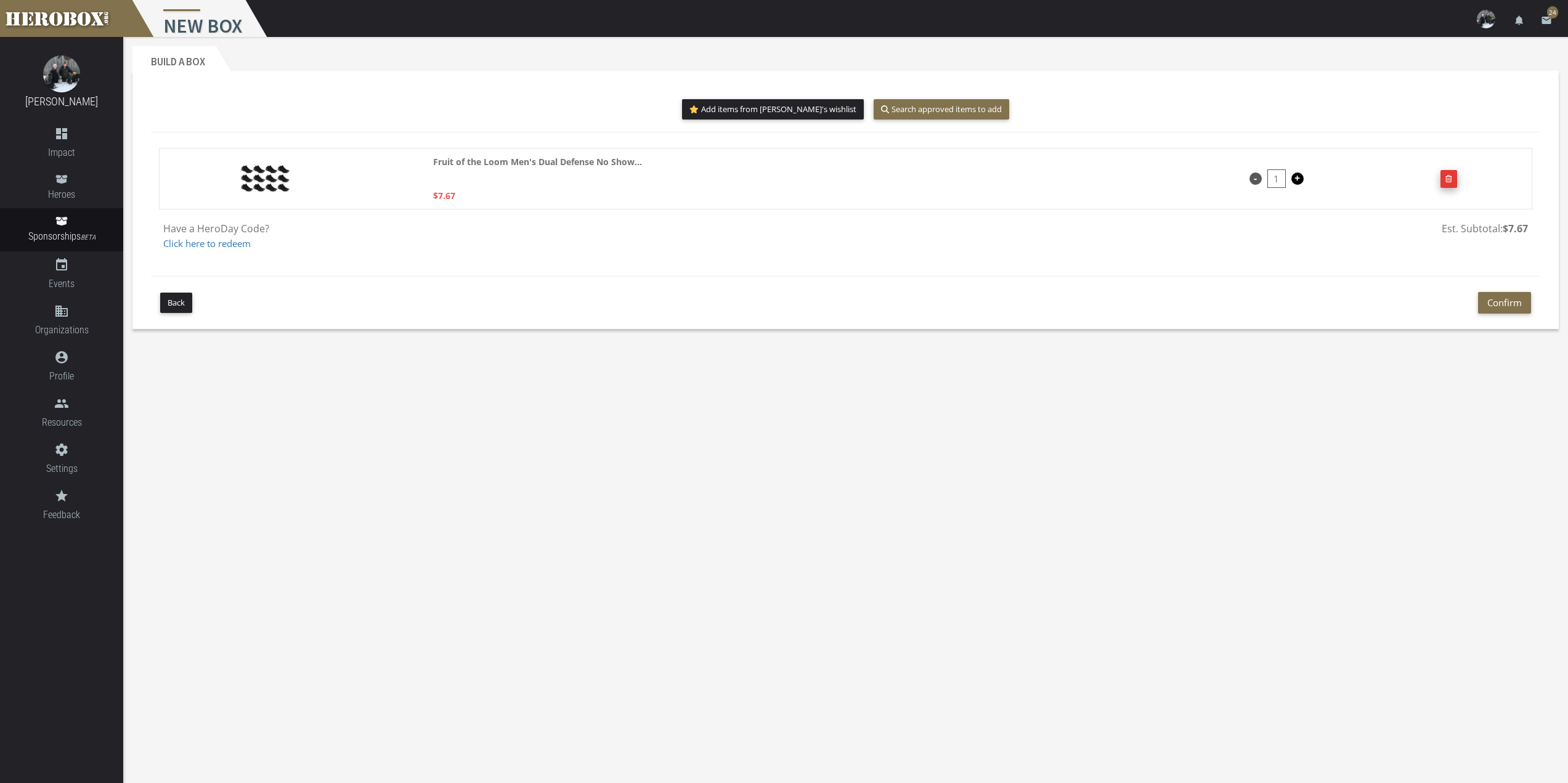
click at [1445, 180] on button "button" at bounding box center [1449, 179] width 17 height 18
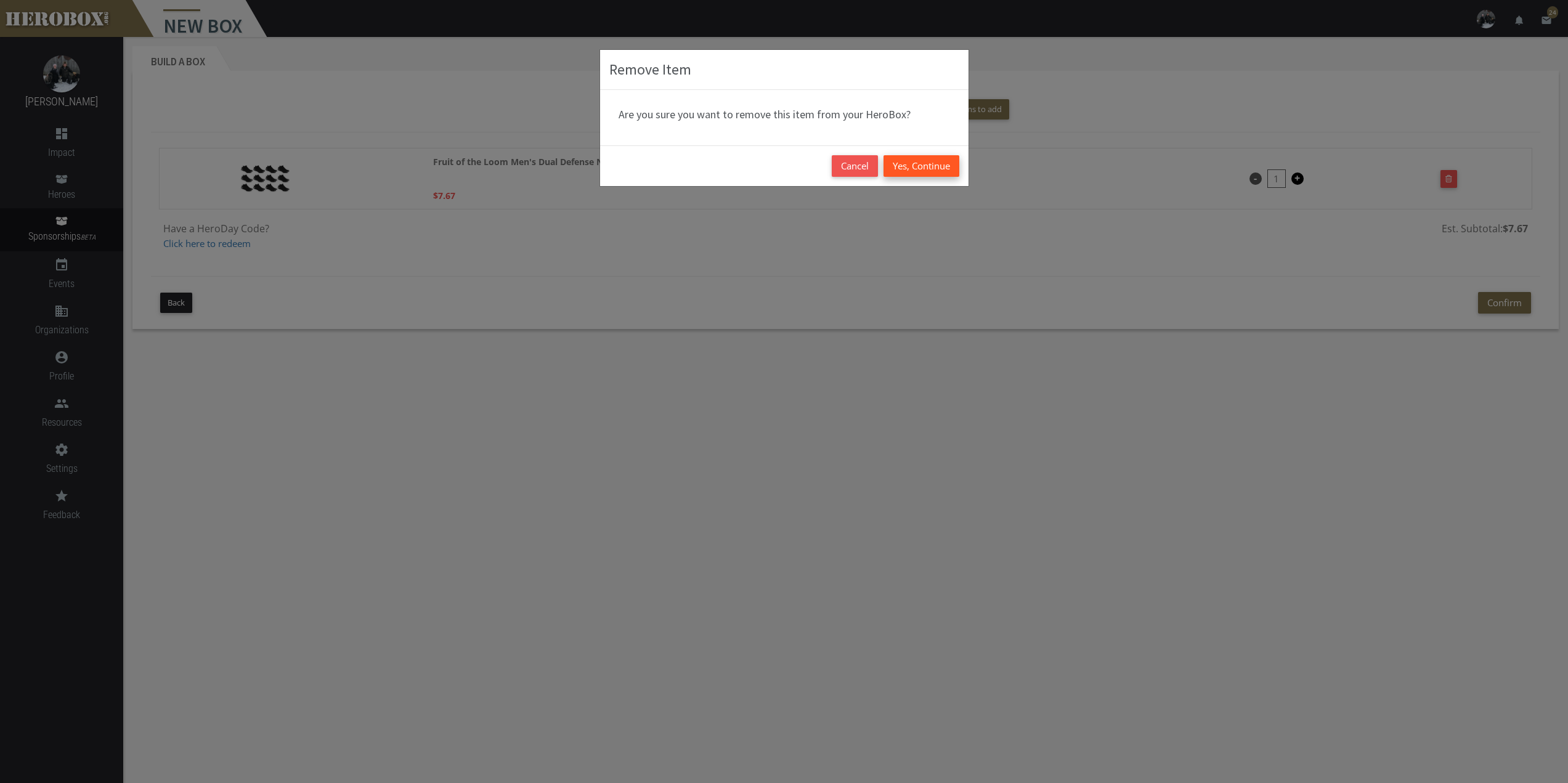
click at [928, 170] on button "Yes, Continue" at bounding box center [921, 166] width 76 height 22
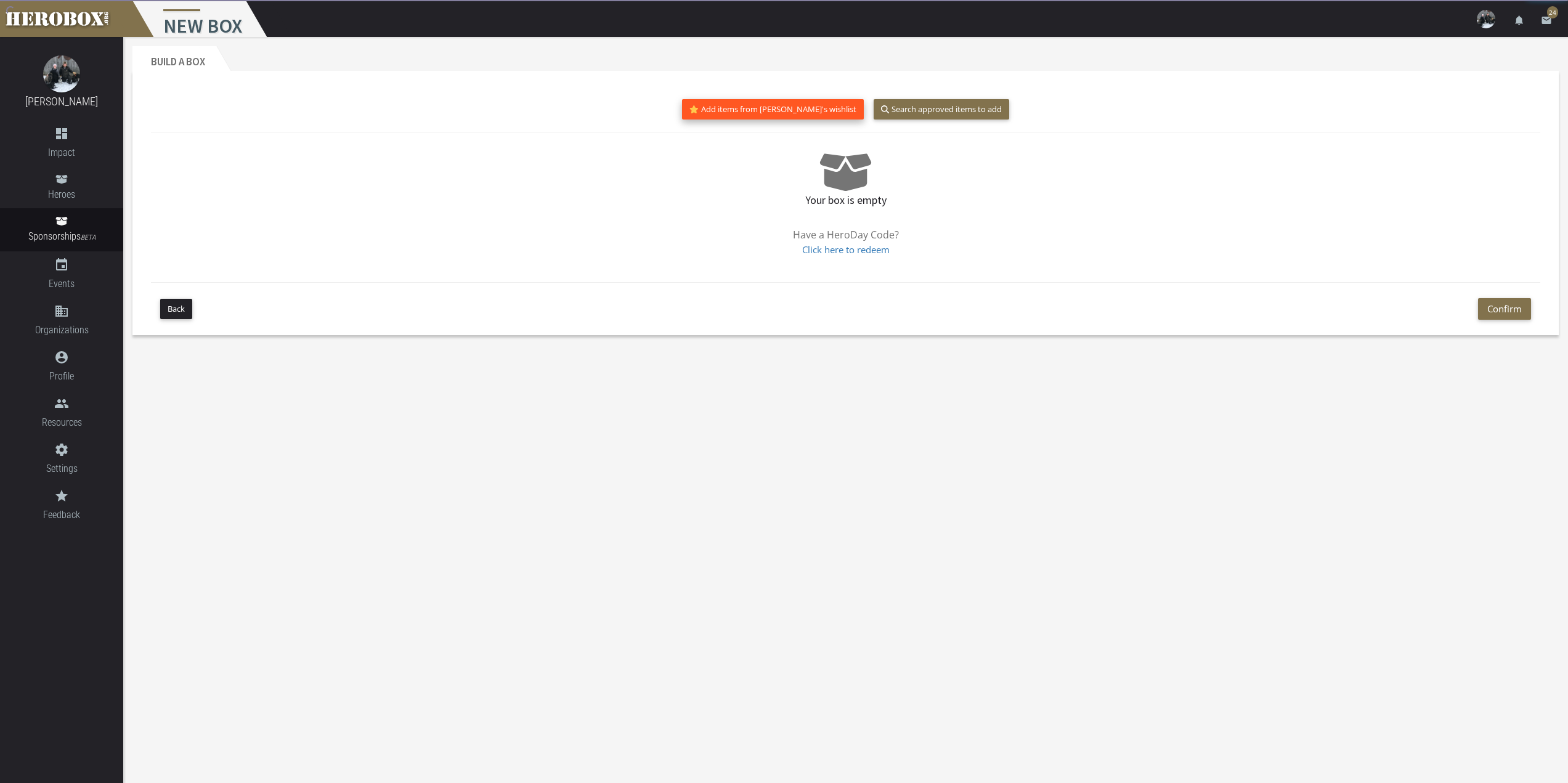
click at [802, 105] on button "Add items from [PERSON_NAME]'s wishlist" at bounding box center [773, 109] width 182 height 20
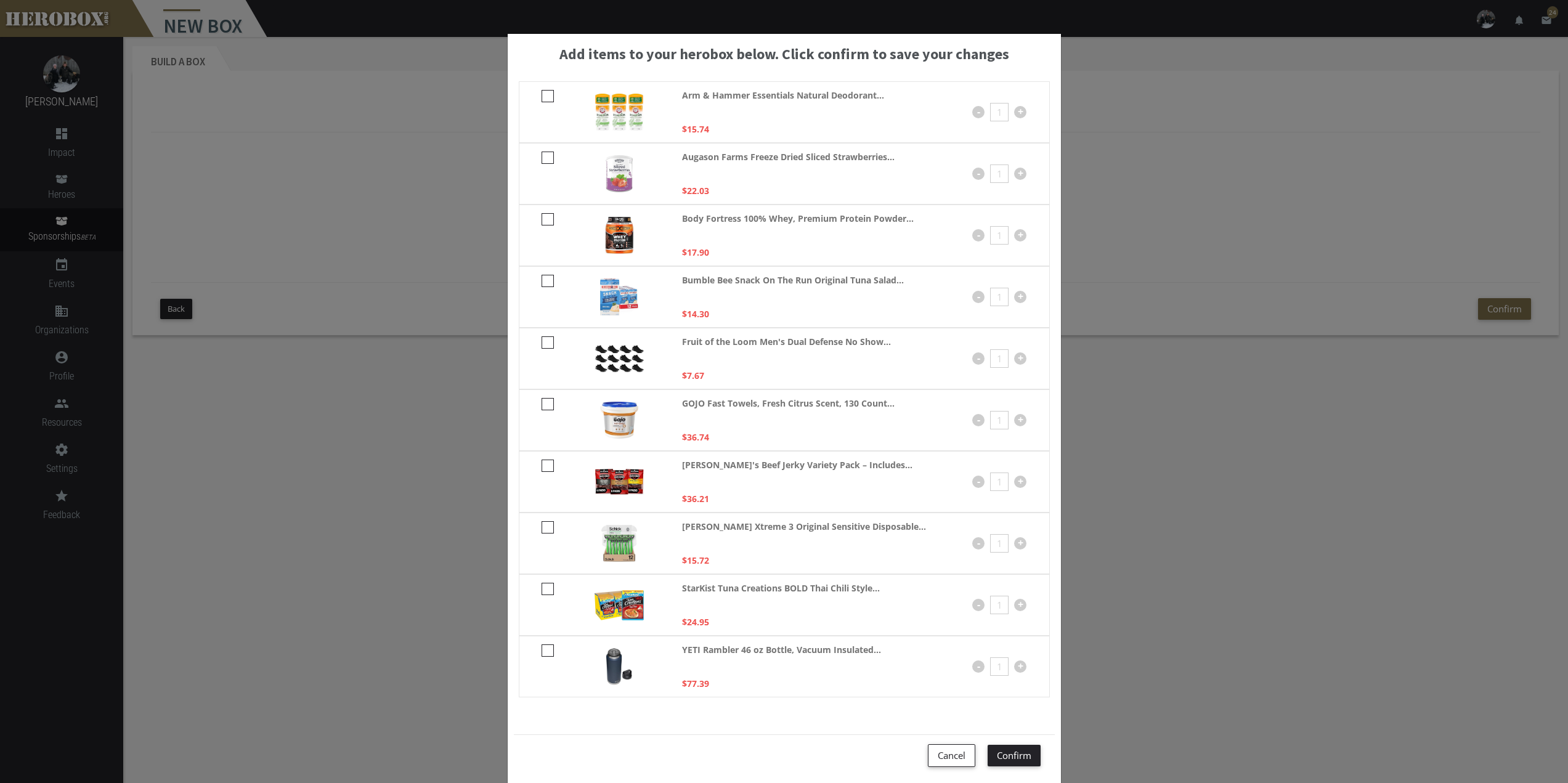
scroll to position [41, 0]
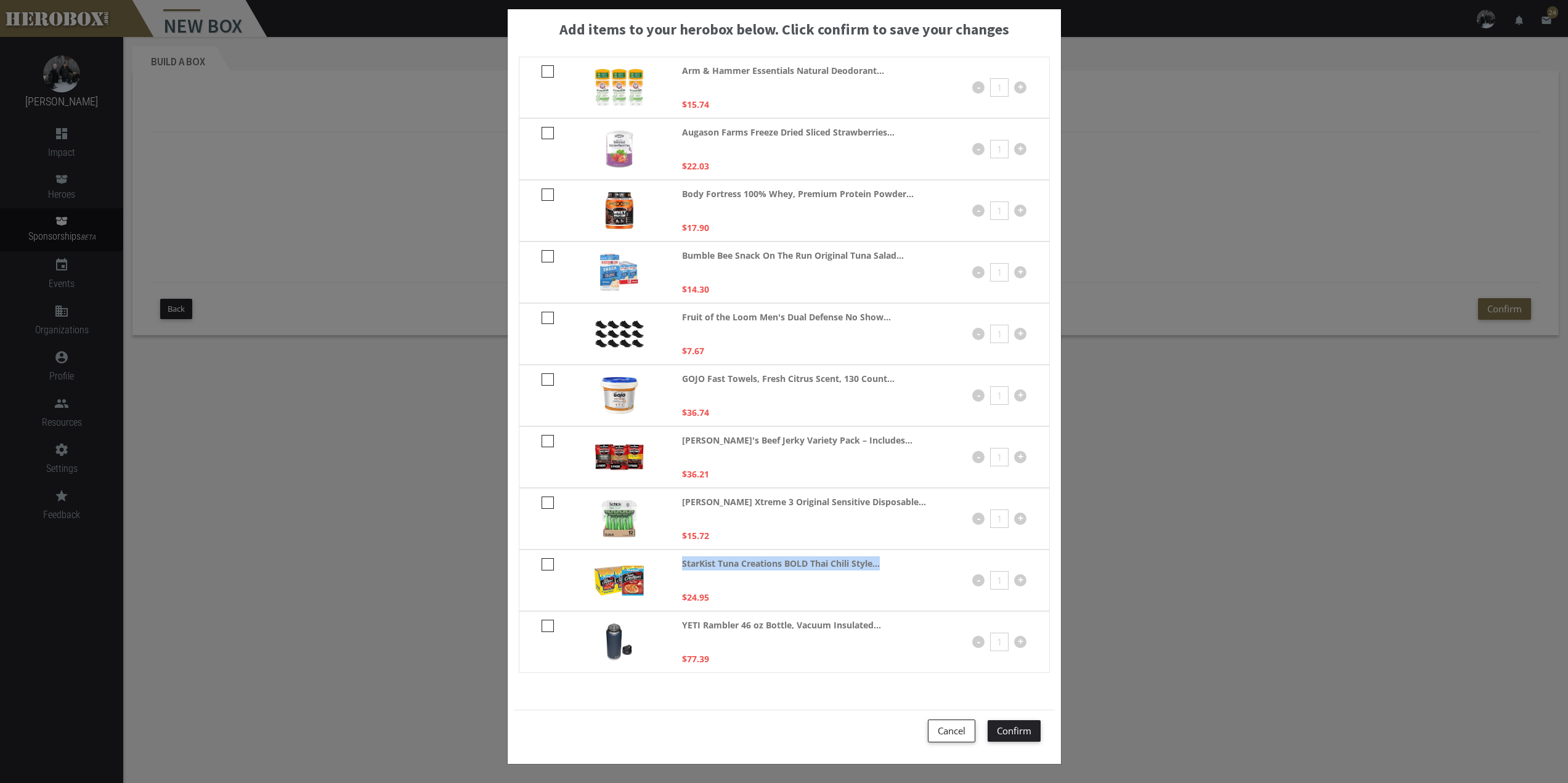
drag, startPoint x: 878, startPoint y: 564, endPoint x: 679, endPoint y: 572, distance: 199.2
click at [683, 572] on p "StarKist Tuna Creations BOLD Thai Chili Style..." at bounding box center [781, 571] width 198 height 30
copy strong "StarKist Tuna Creations BOLD Thai Chili Style..."
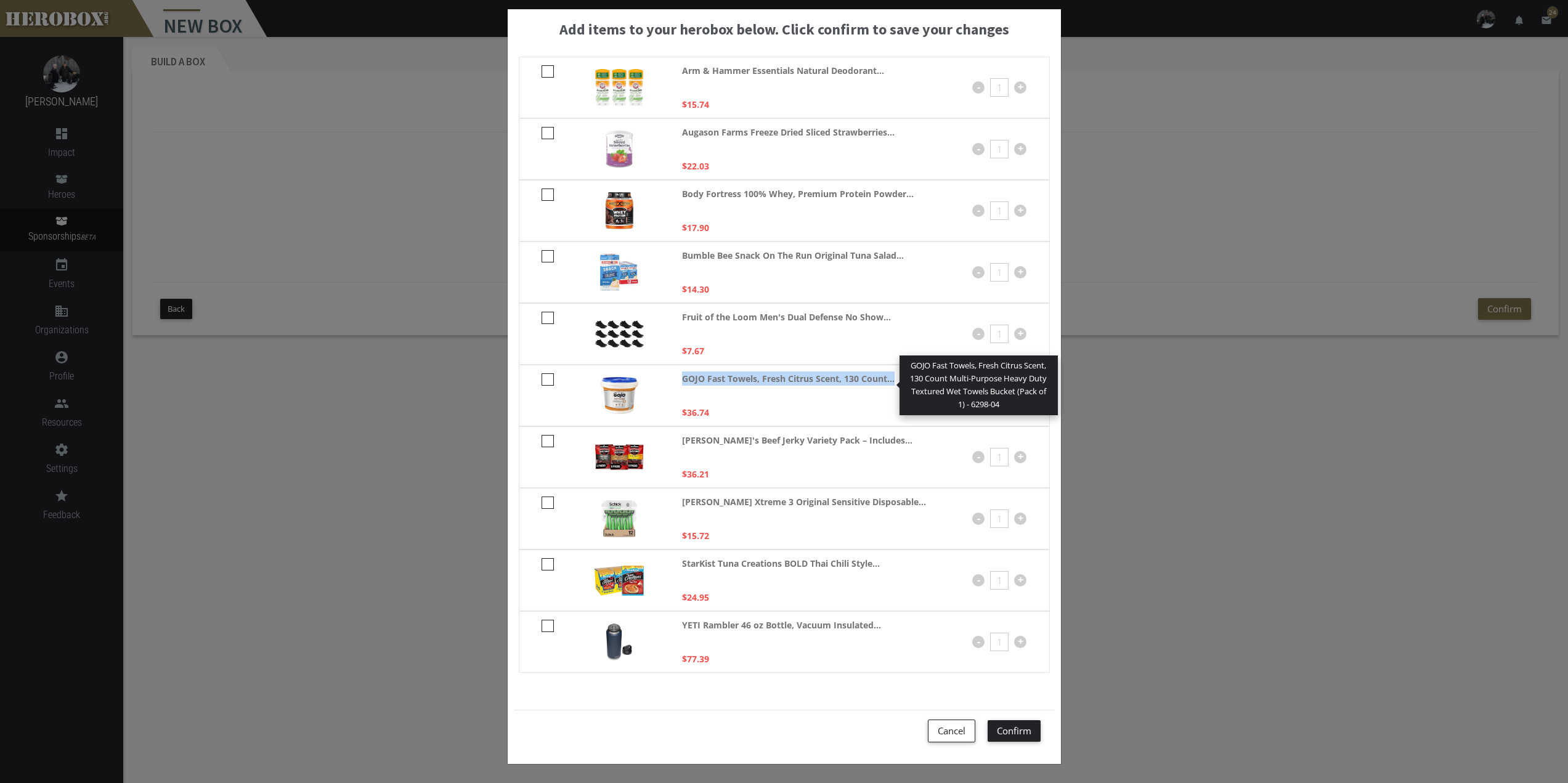
drag, startPoint x: 889, startPoint y: 380, endPoint x: 680, endPoint y: 374, distance: 209.1
click at [683, 374] on strong "GOJO Fast Towels, Fresh Citrus Scent, 130 Count..." at bounding box center [789, 378] width 213 height 14
copy strong "GOJO Fast Towels, Fresh Citrus Scent, 130 Count..."
click at [944, 735] on button "Cancel" at bounding box center [952, 730] width 48 height 23
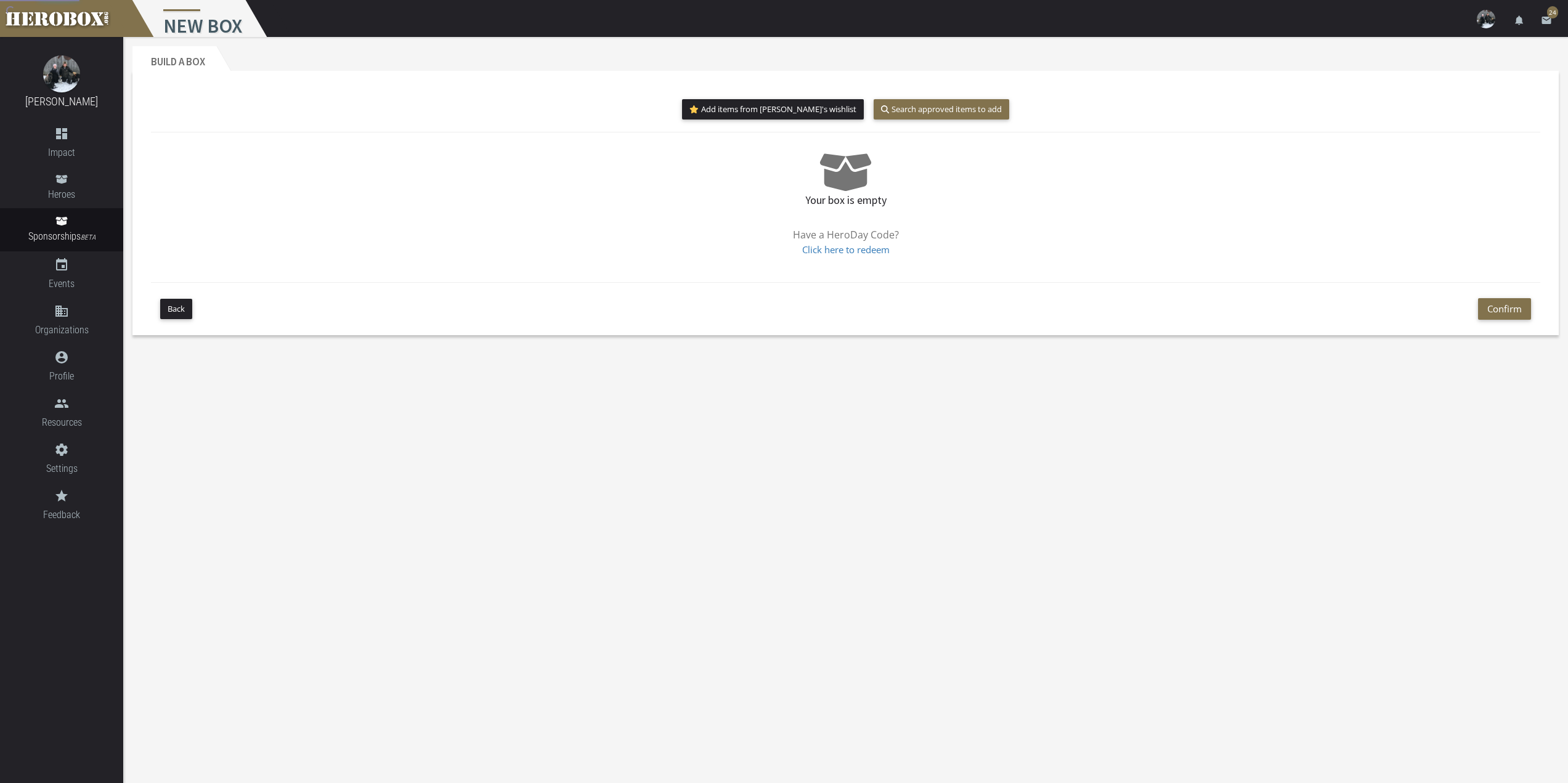
click at [842, 491] on body "menu New Box settings Settings lock Logout notifications email 24 Kylee Paakkon…" at bounding box center [784, 391] width 1568 height 783
click at [64, 225] on icon at bounding box center [62, 221] width 12 height 9
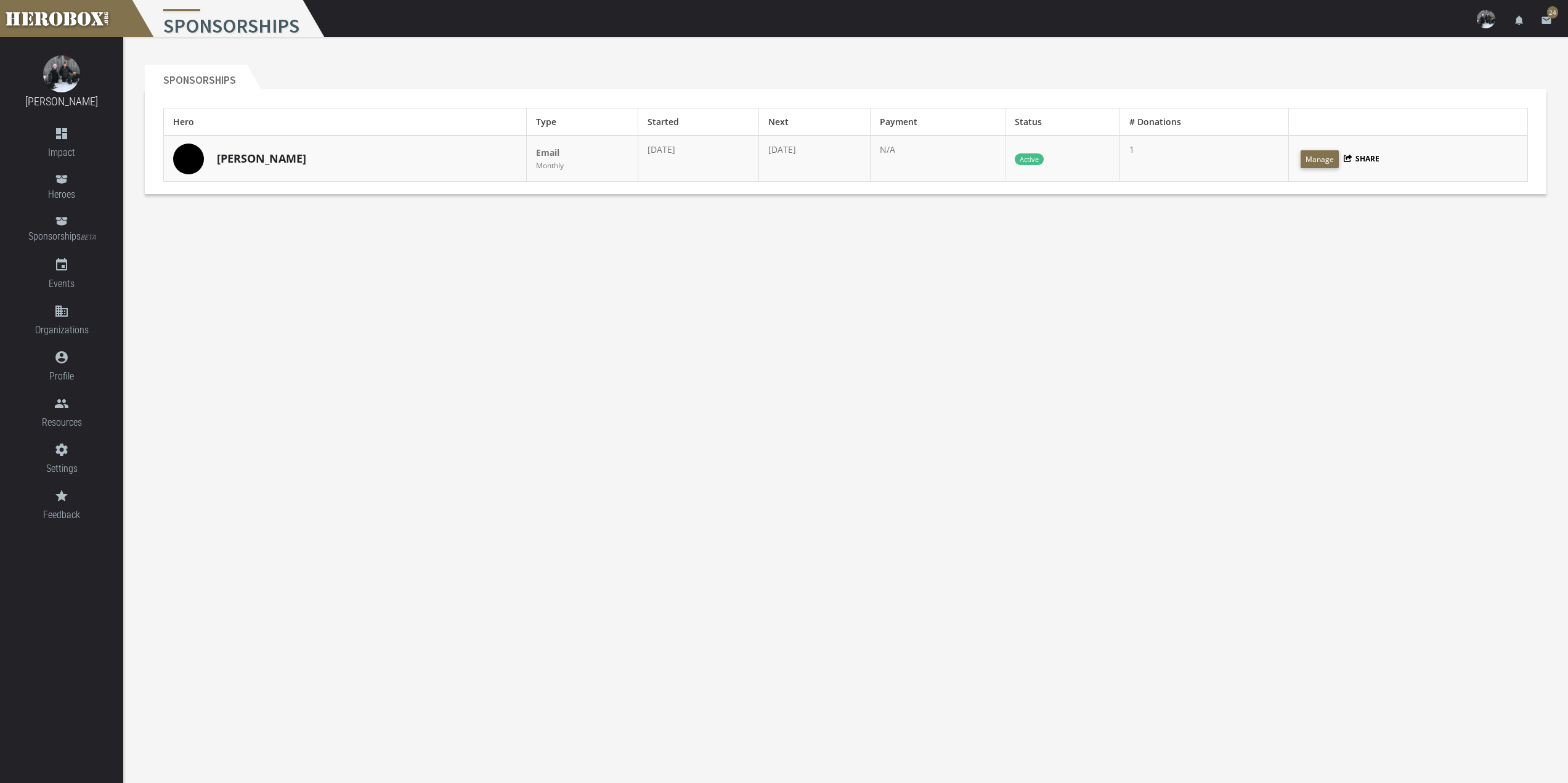
click at [303, 159] on div "[PERSON_NAME]" at bounding box center [345, 158] width 344 height 31
click at [239, 156] on link "[PERSON_NAME]" at bounding box center [262, 159] width 90 height 16
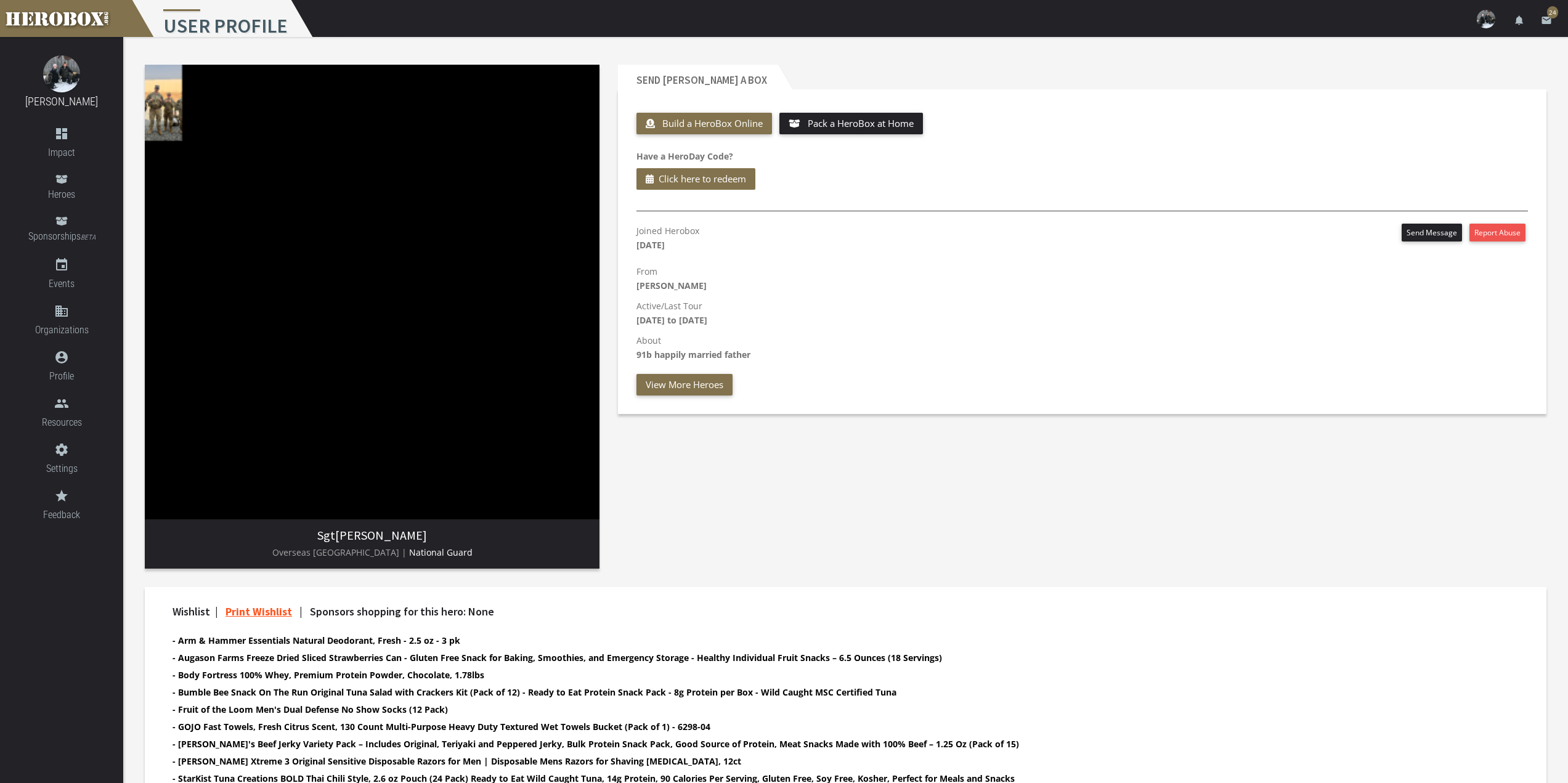
click at [163, 112] on img at bounding box center [372, 292] width 455 height 455
click at [145, 85] on img at bounding box center [372, 292] width 455 height 455
click at [153, 111] on img at bounding box center [372, 292] width 455 height 455
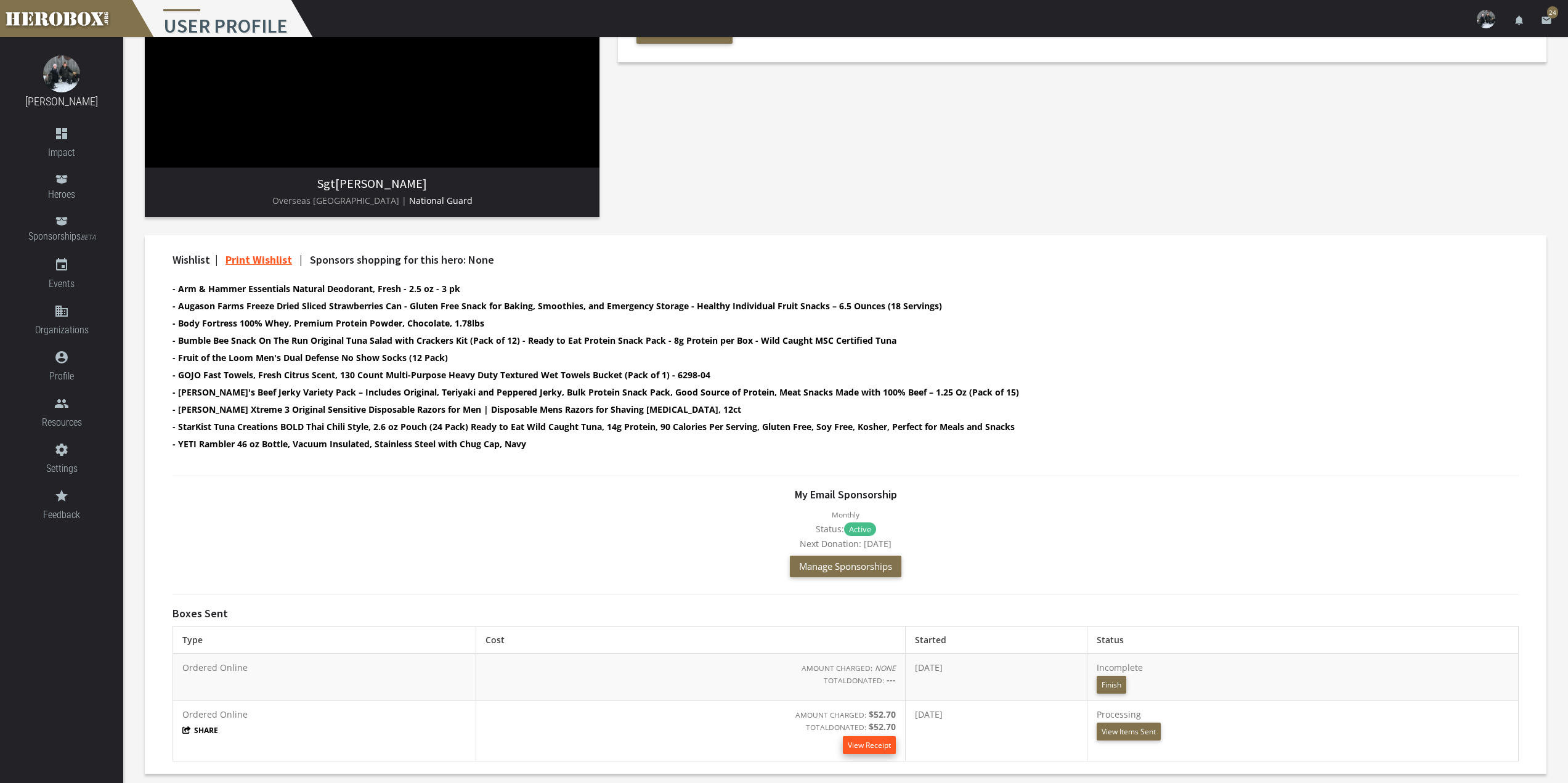
click at [843, 745] on link "View Receipt" at bounding box center [869, 745] width 53 height 18
click at [1134, 735] on button "View Items Sent" at bounding box center [1128, 731] width 64 height 18
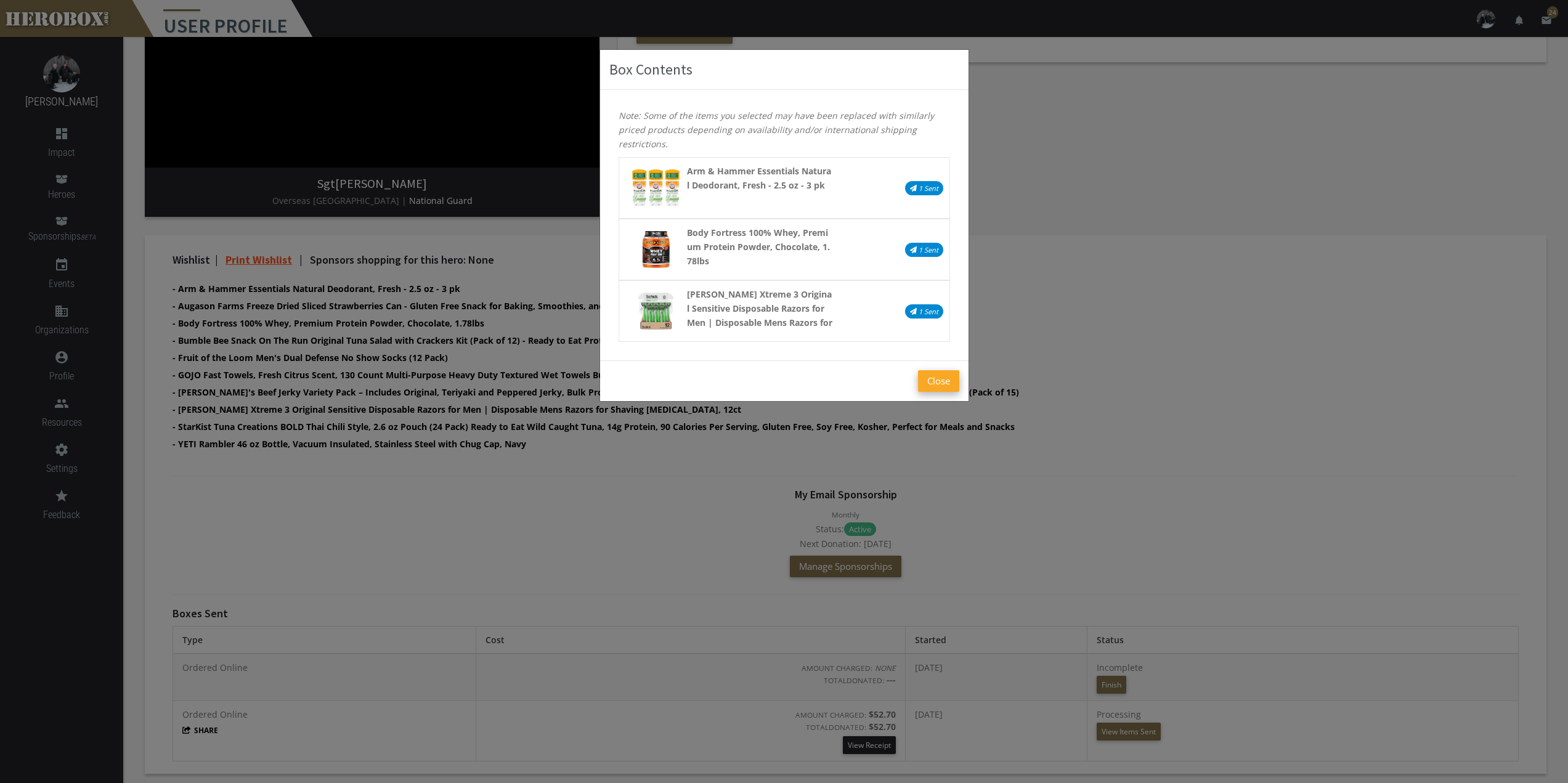
click at [936, 377] on button "Close" at bounding box center [938, 381] width 41 height 22
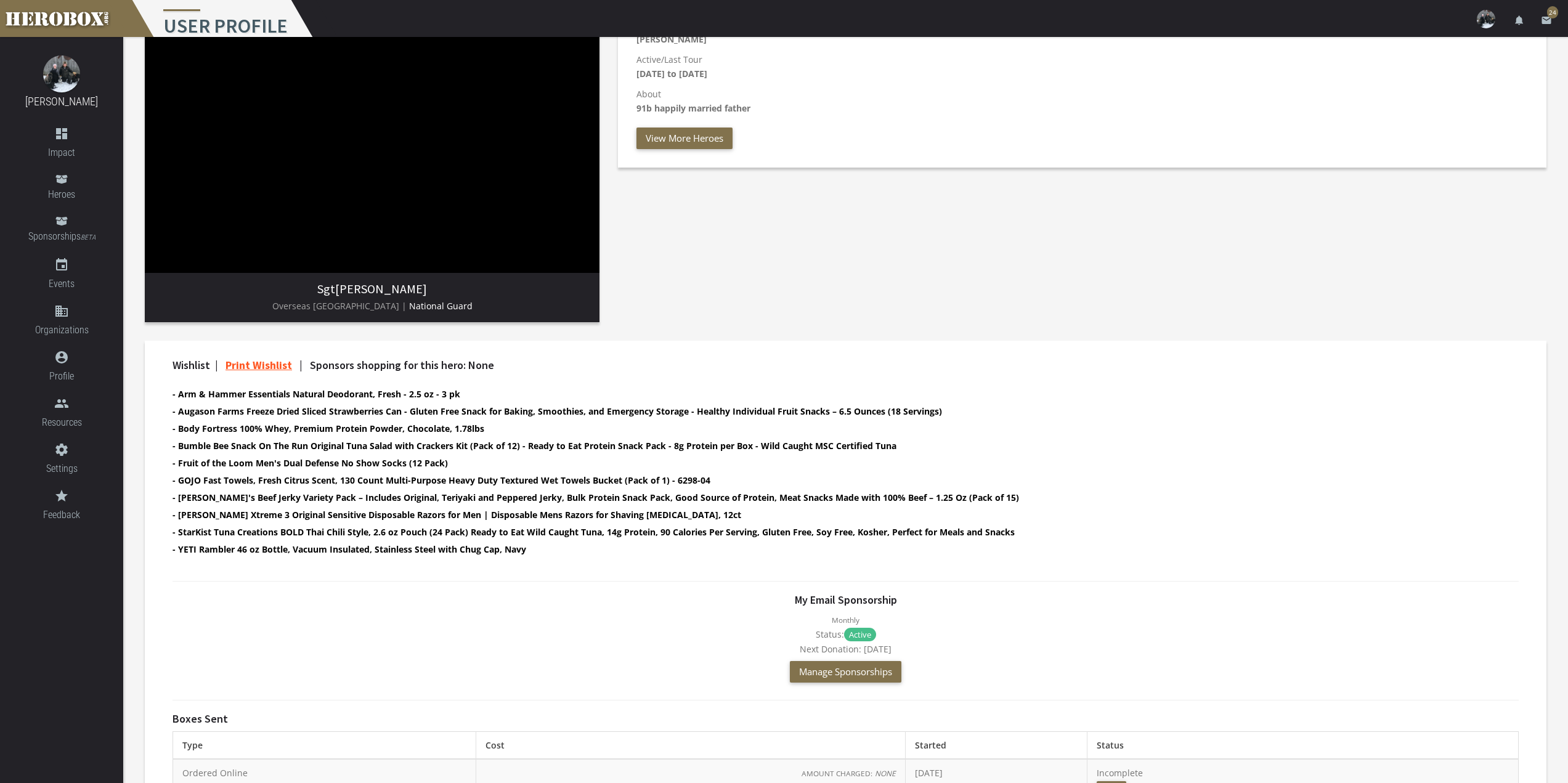
scroll to position [0, 0]
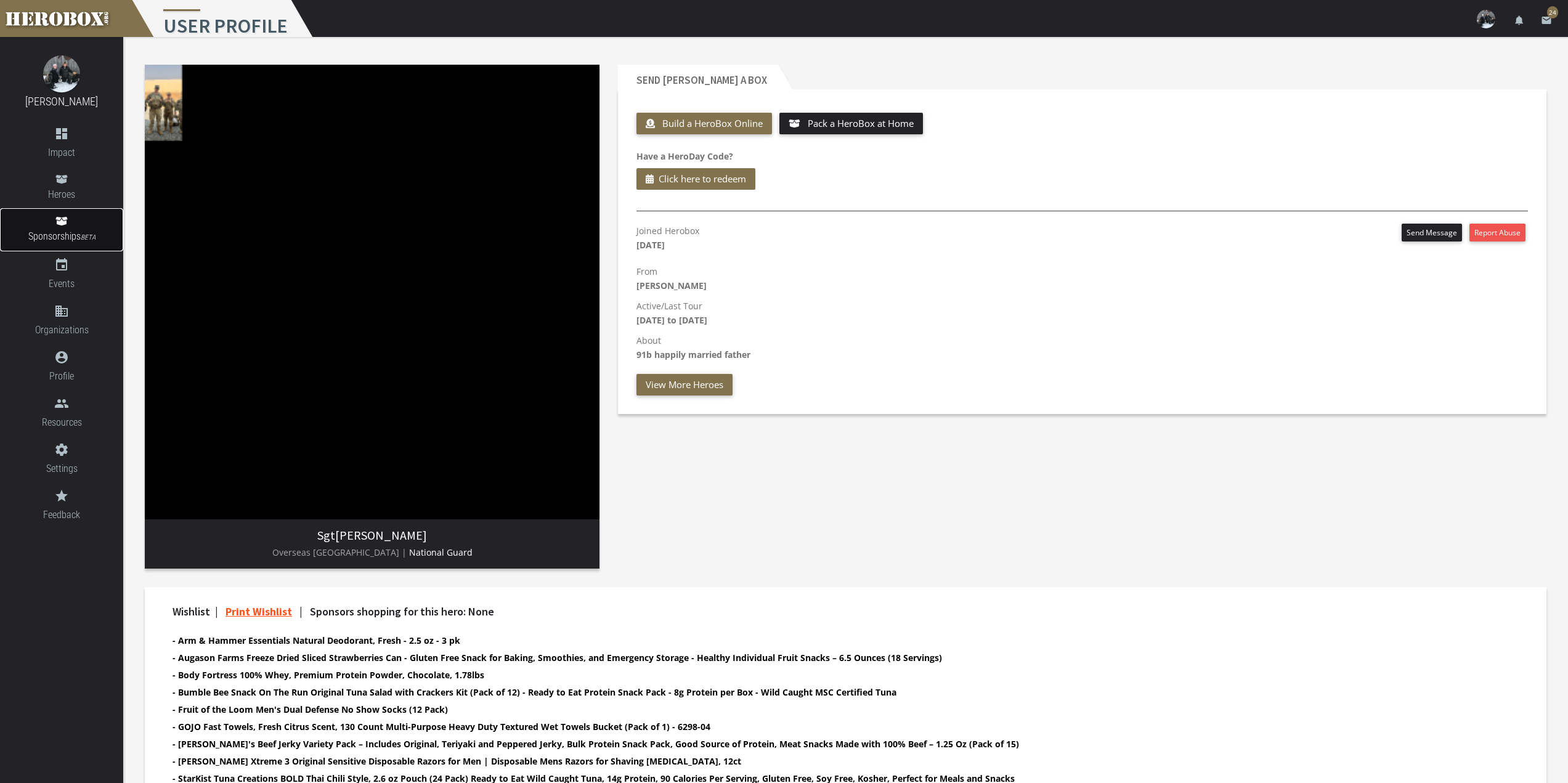
click at [58, 240] on span "Sponsorships BETA" at bounding box center [62, 237] width 123 height 17
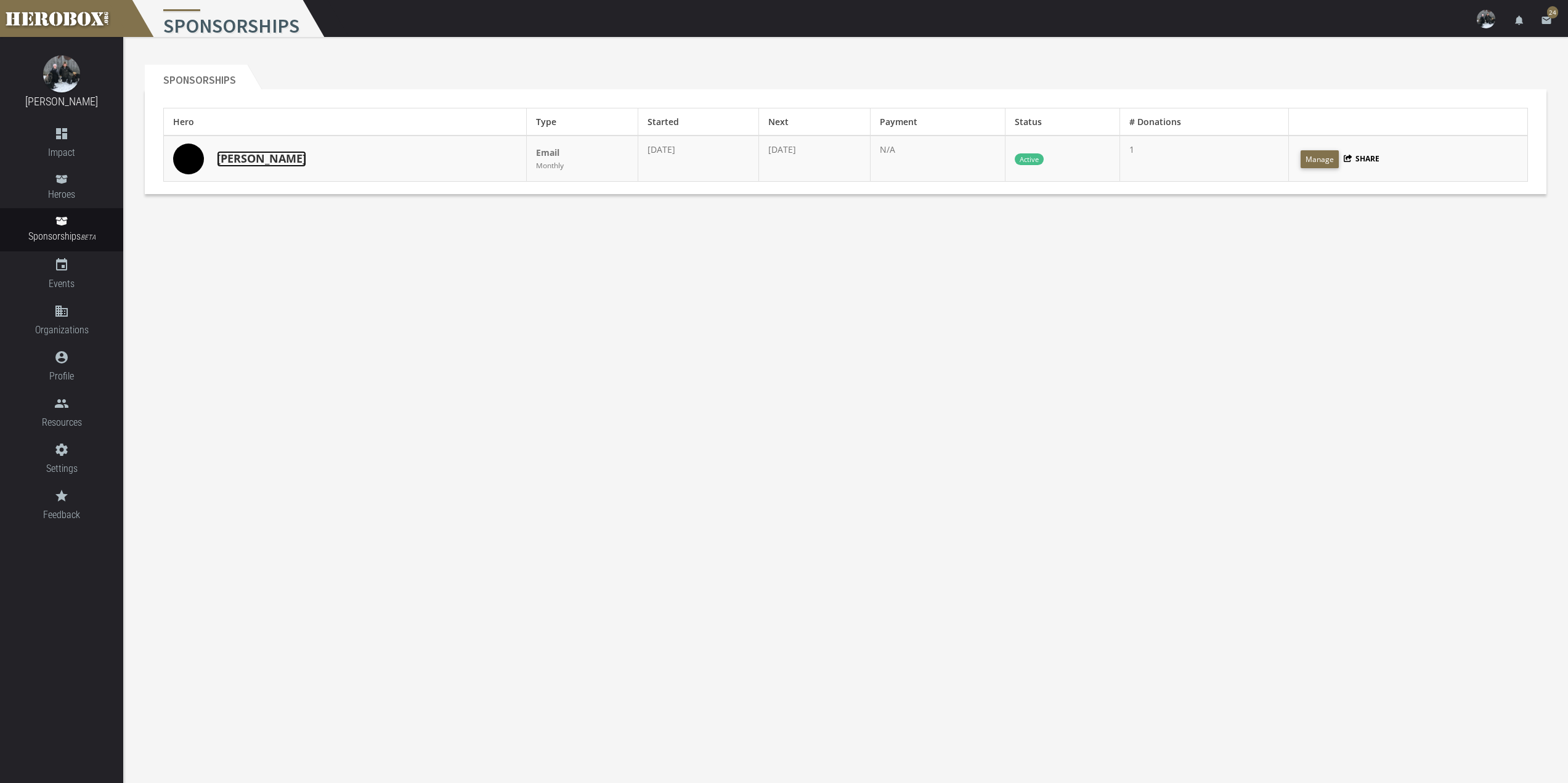
click at [231, 157] on link "[PERSON_NAME]" at bounding box center [262, 159] width 90 height 16
click at [57, 397] on icon "people" at bounding box center [62, 403] width 123 height 15
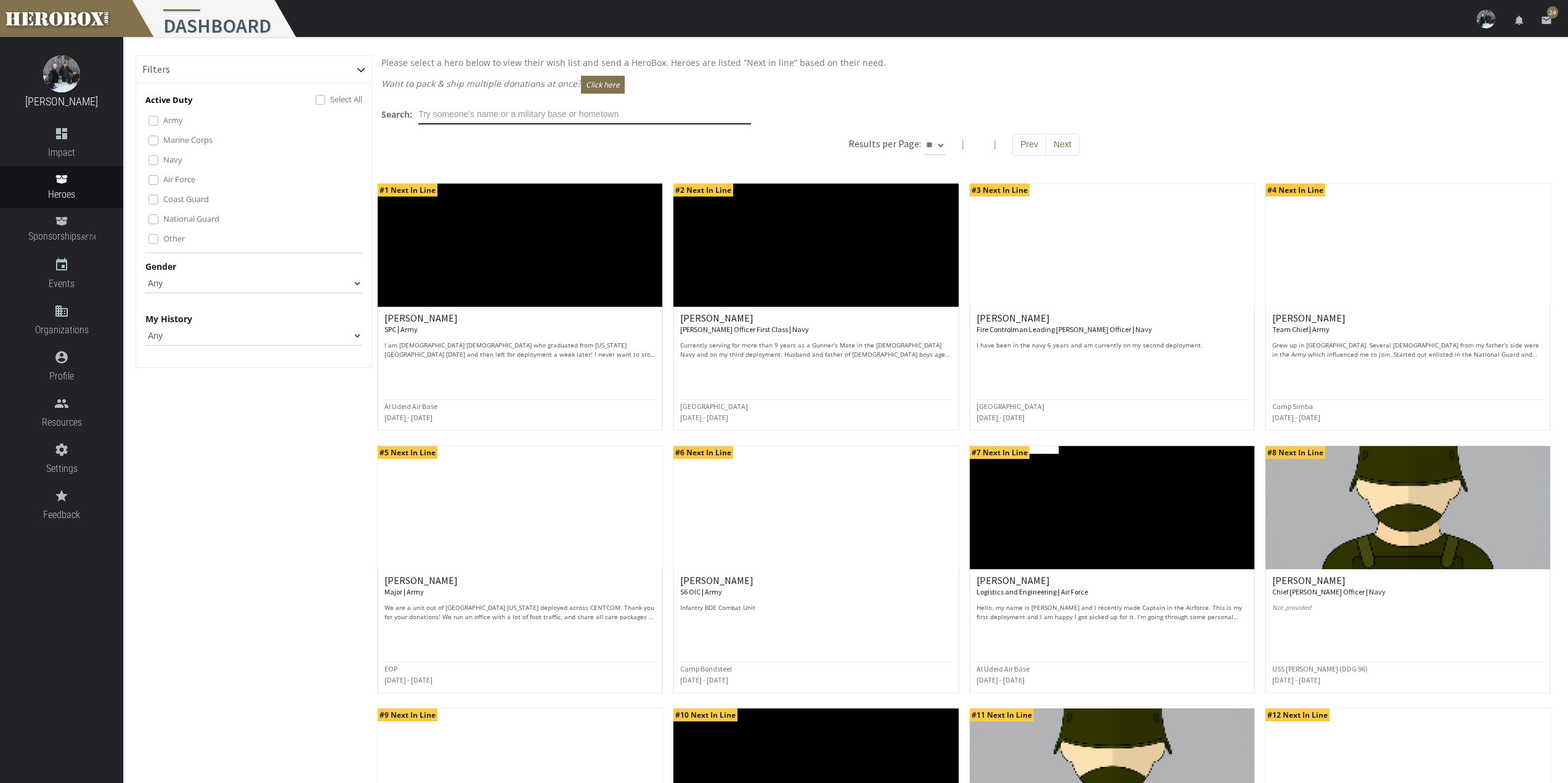
click at [554, 117] on input "text" at bounding box center [584, 114] width 332 height 20
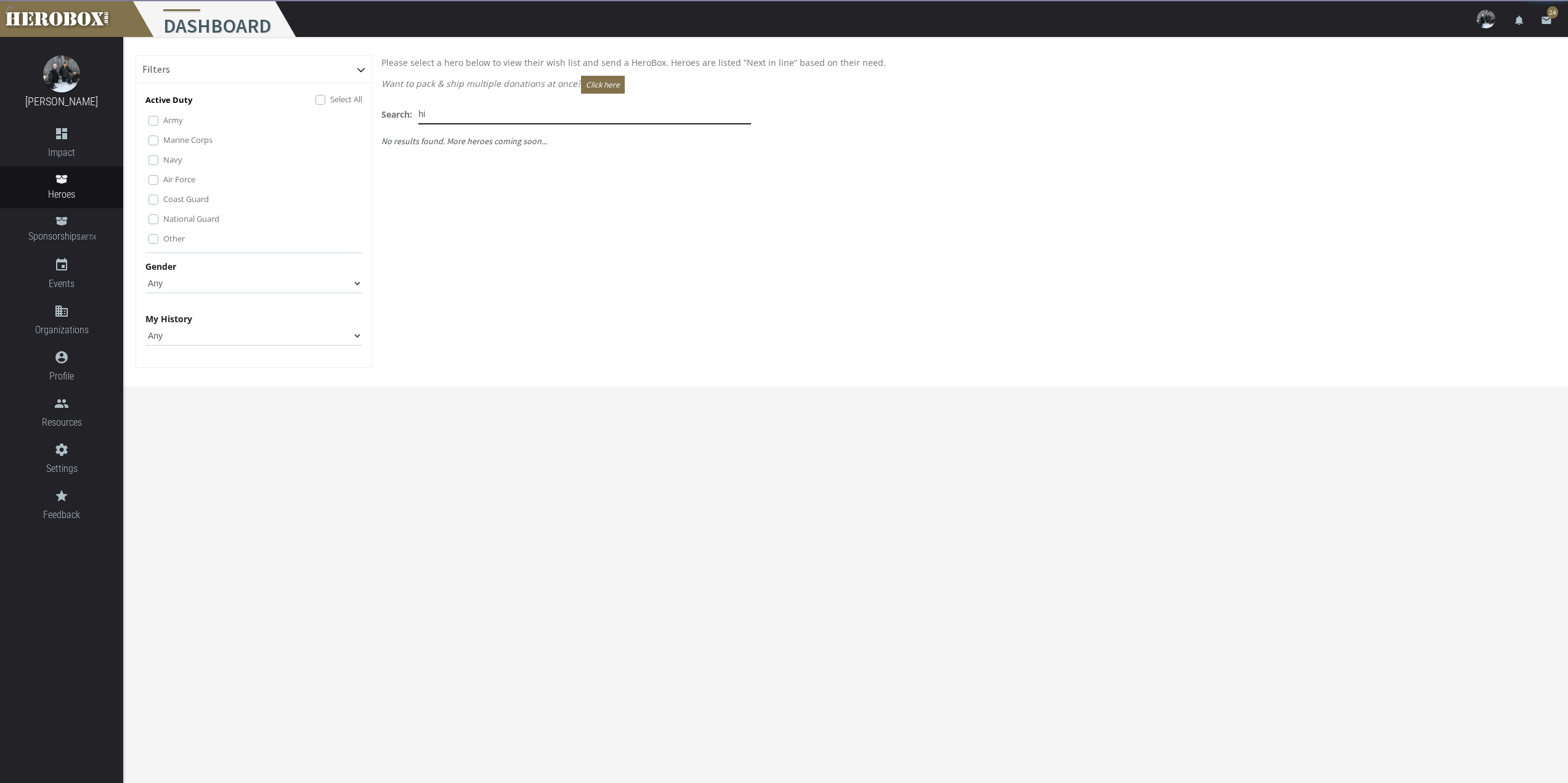
type input "h"
type input "[PERSON_NAME]"
drag, startPoint x: 469, startPoint y: 113, endPoint x: 416, endPoint y: 114, distance: 53.0
click at [416, 114] on div "Search: [PERSON_NAME]" at bounding box center [566, 114] width 370 height 20
type input "b"
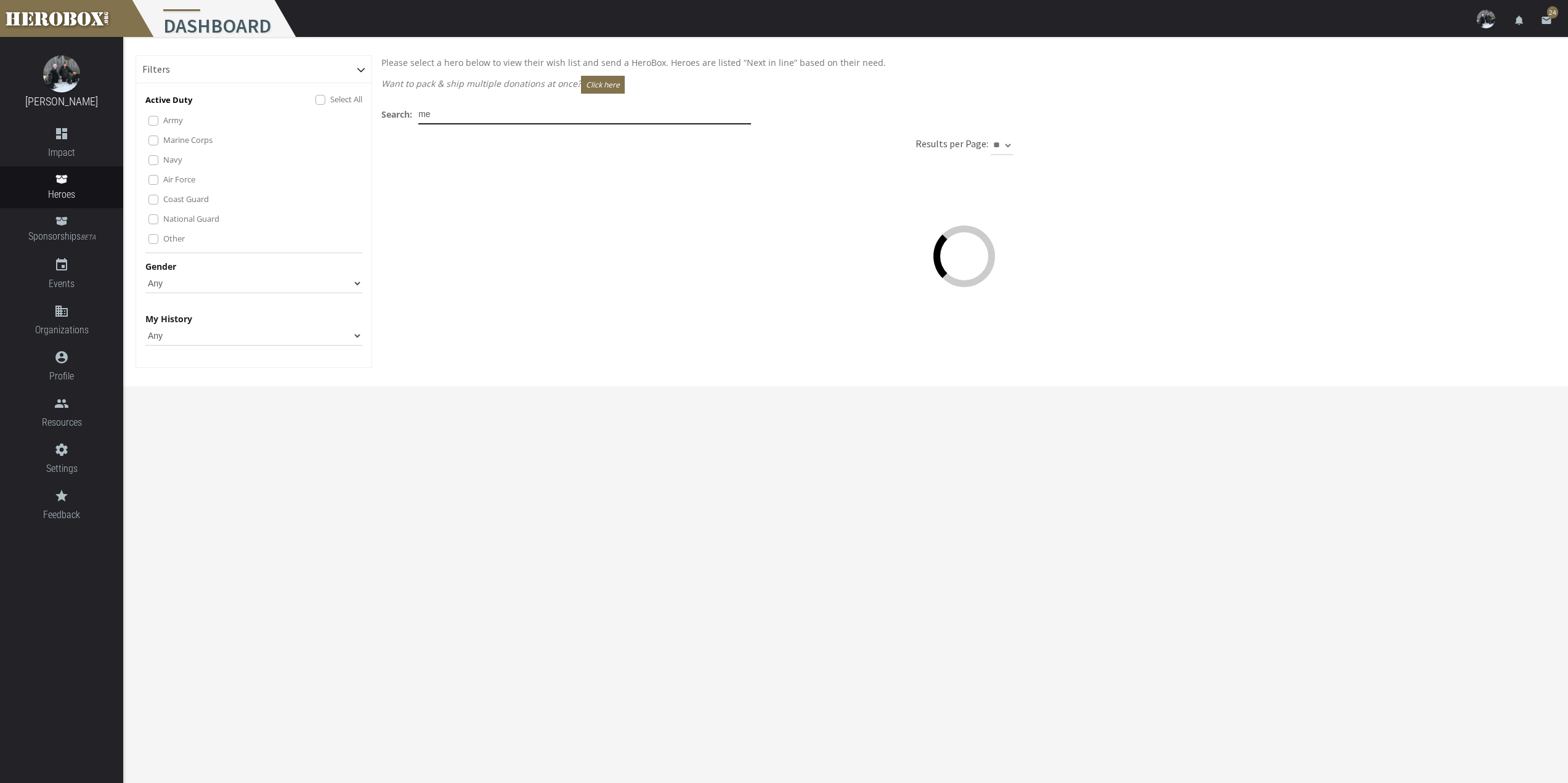
type input "m"
type input "k"
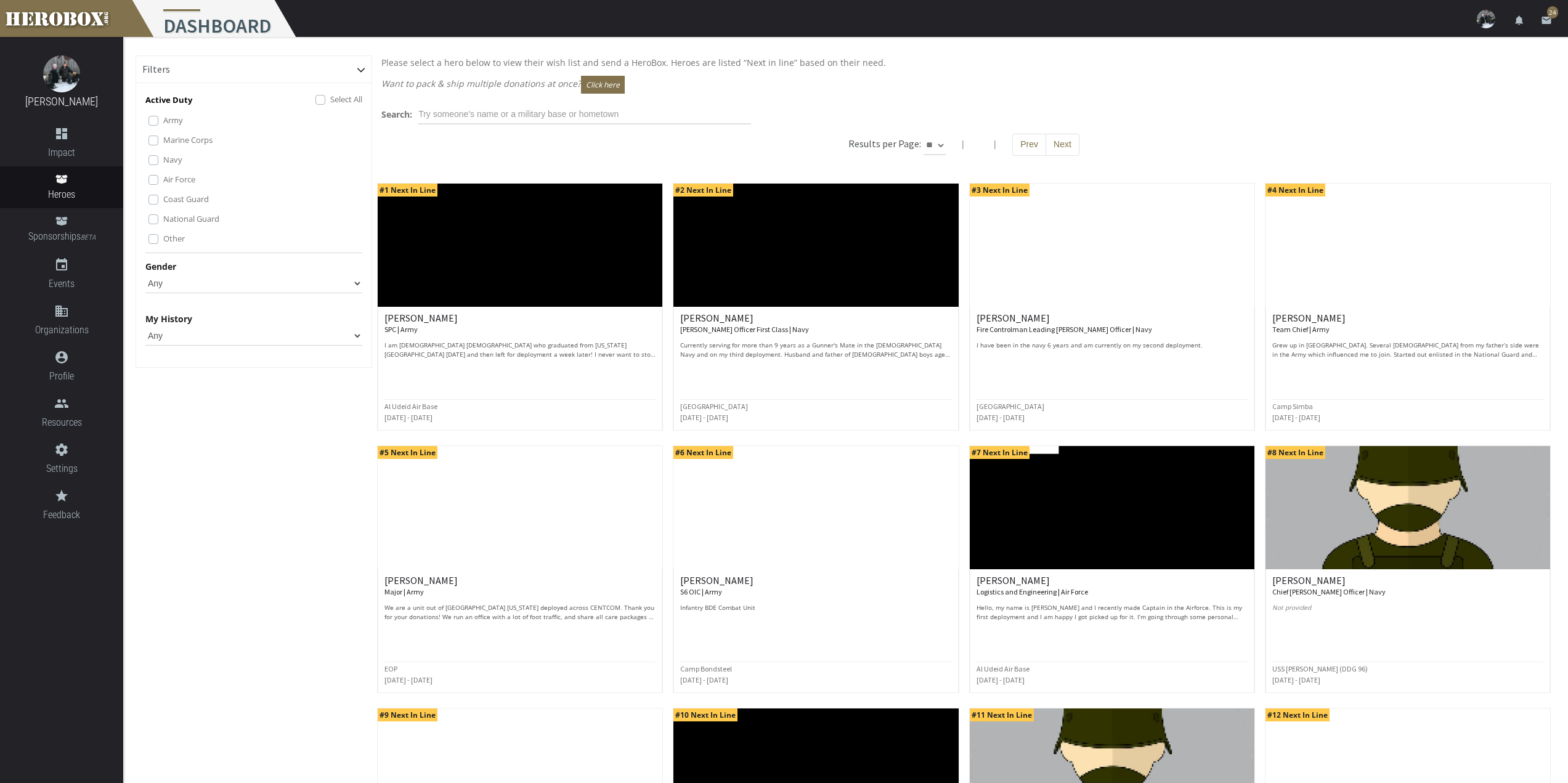
click at [623, 92] on p "Want to pack & ship multiple donations at once? Click here" at bounding box center [963, 85] width 1165 height 18
click at [618, 88] on button "Click here" at bounding box center [603, 85] width 44 height 18
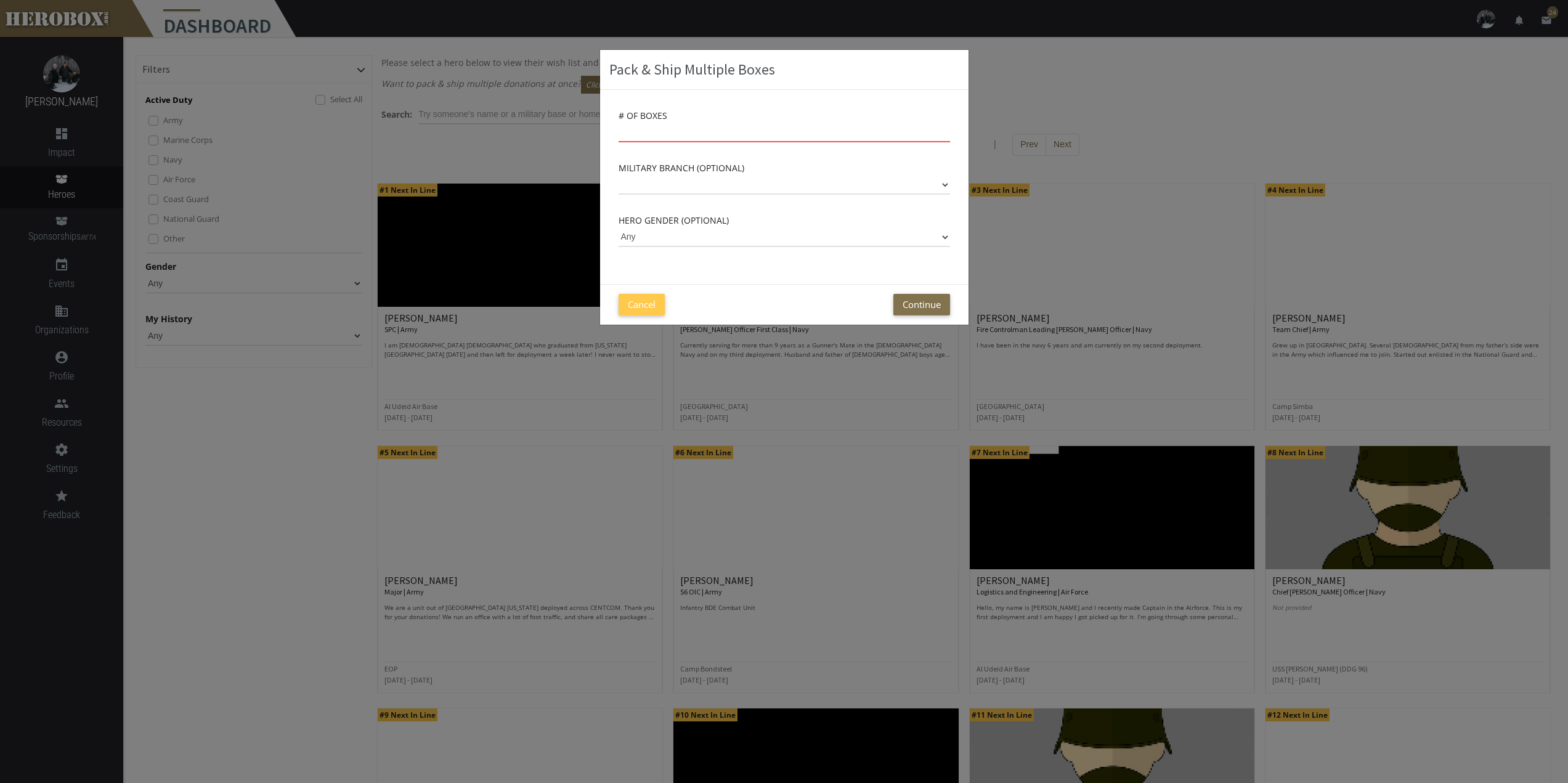
click at [682, 137] on input "number" at bounding box center [784, 132] width 331 height 20
click at [939, 241] on select "Any [DEMOGRAPHIC_DATA] [DEMOGRAPHIC_DATA]" at bounding box center [784, 238] width 331 height 20
click at [964, 67] on div "Pack & Ship Multiple Boxes" at bounding box center [784, 70] width 368 height 40
click at [641, 303] on button "Cancel" at bounding box center [642, 304] width 46 height 22
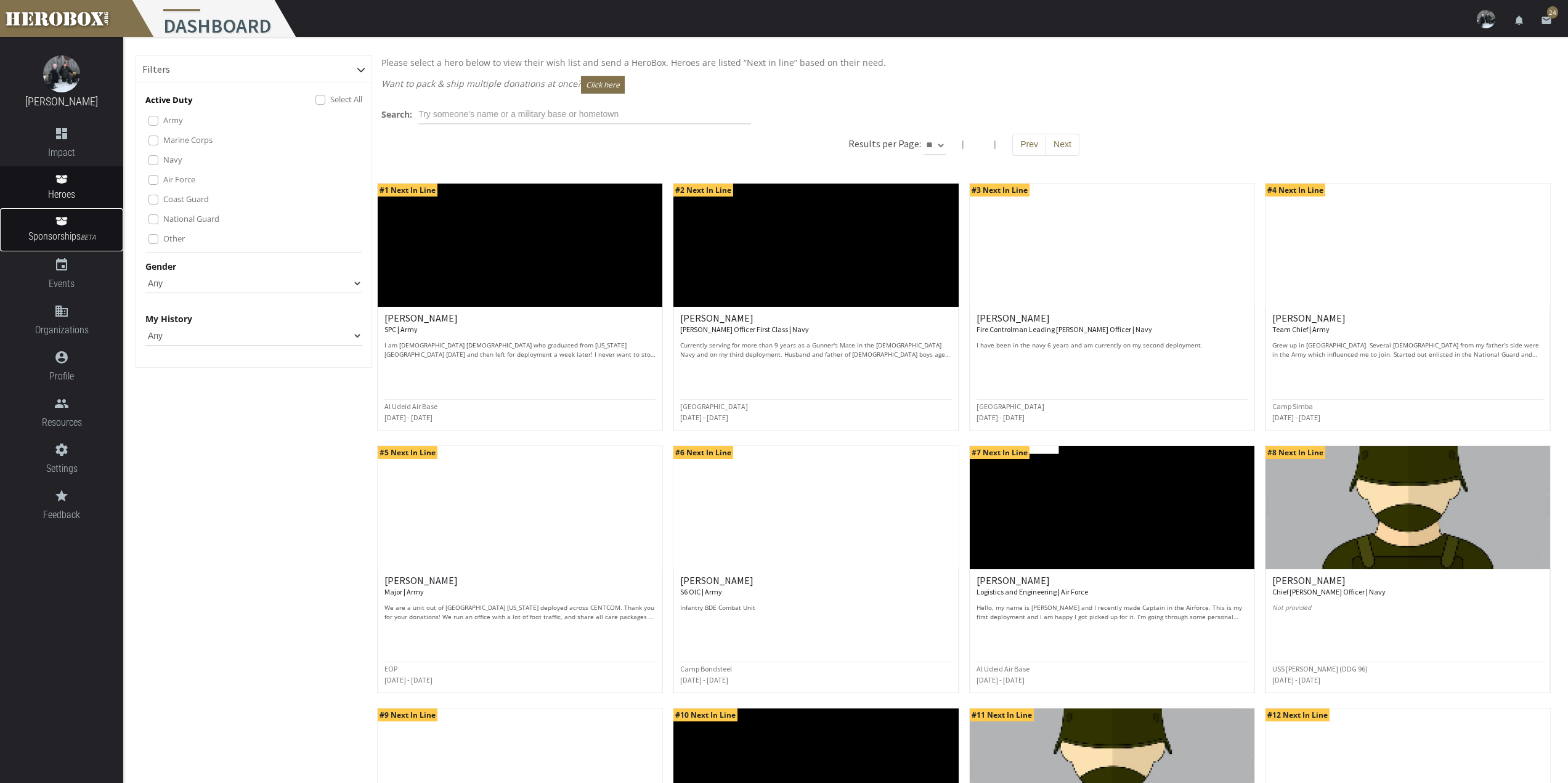
click at [60, 231] on span "Sponsorships BETA" at bounding box center [62, 237] width 123 height 17
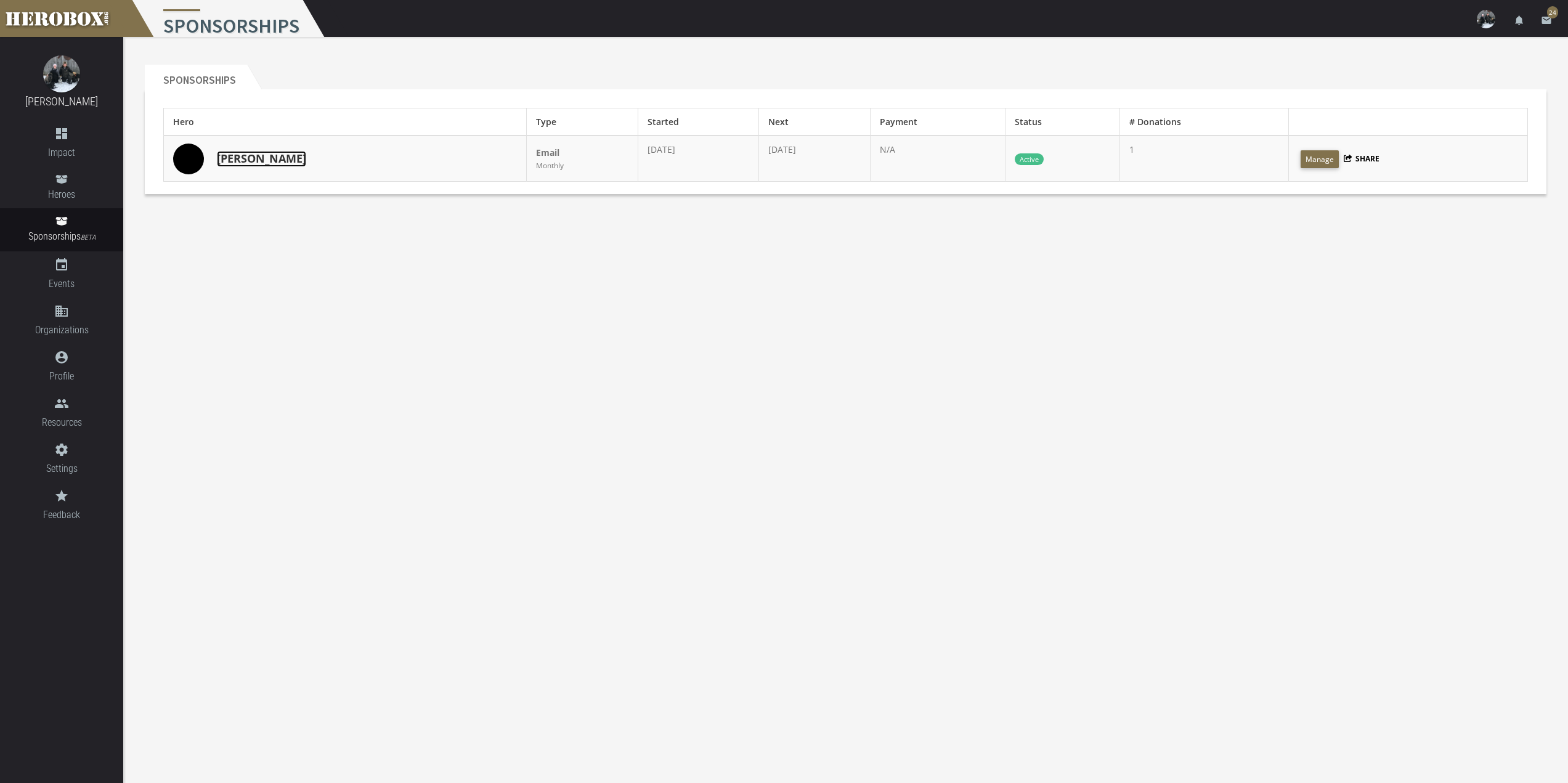
click at [234, 161] on link "[PERSON_NAME]" at bounding box center [262, 159] width 90 height 16
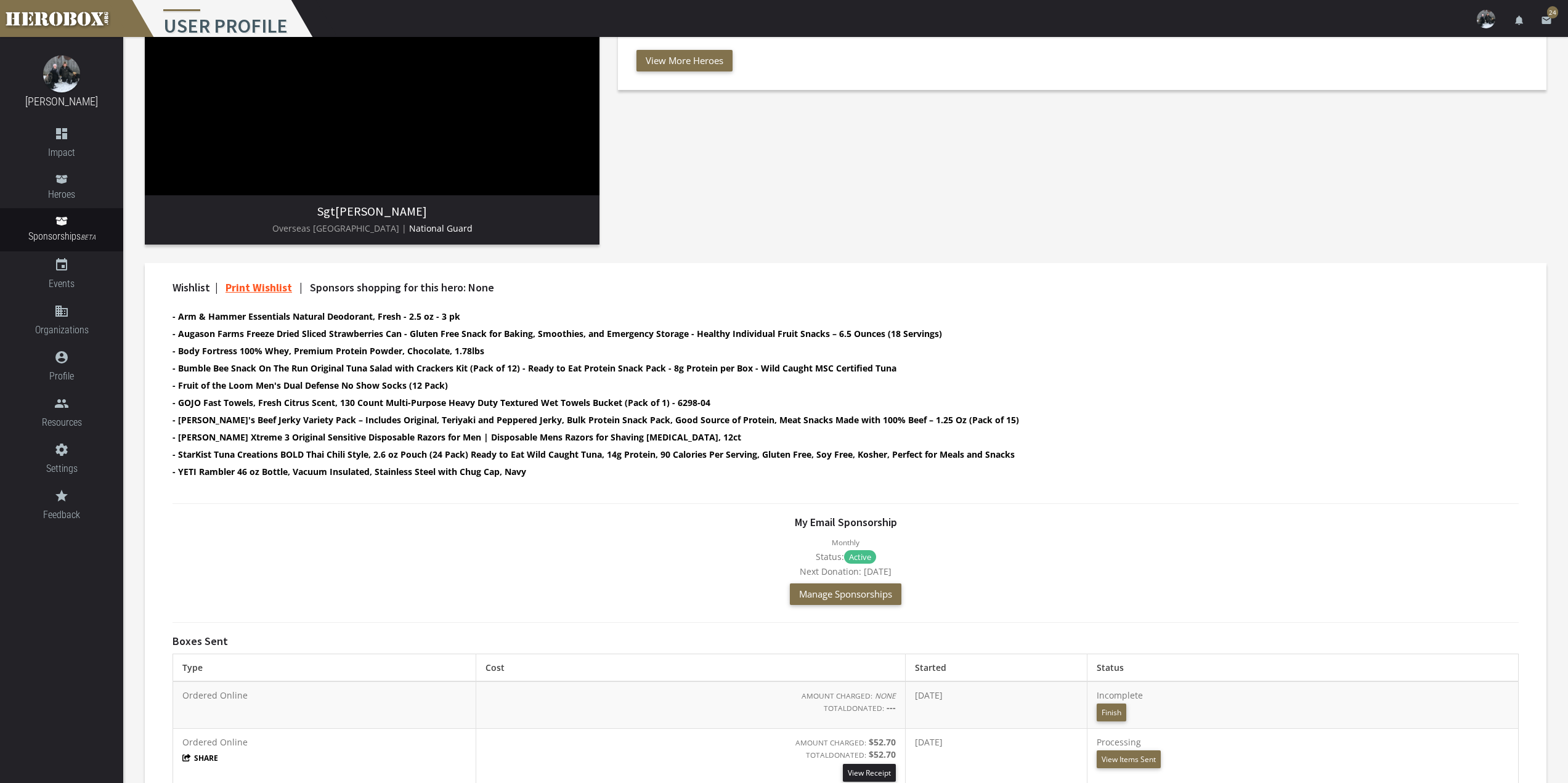
scroll to position [352, 0]
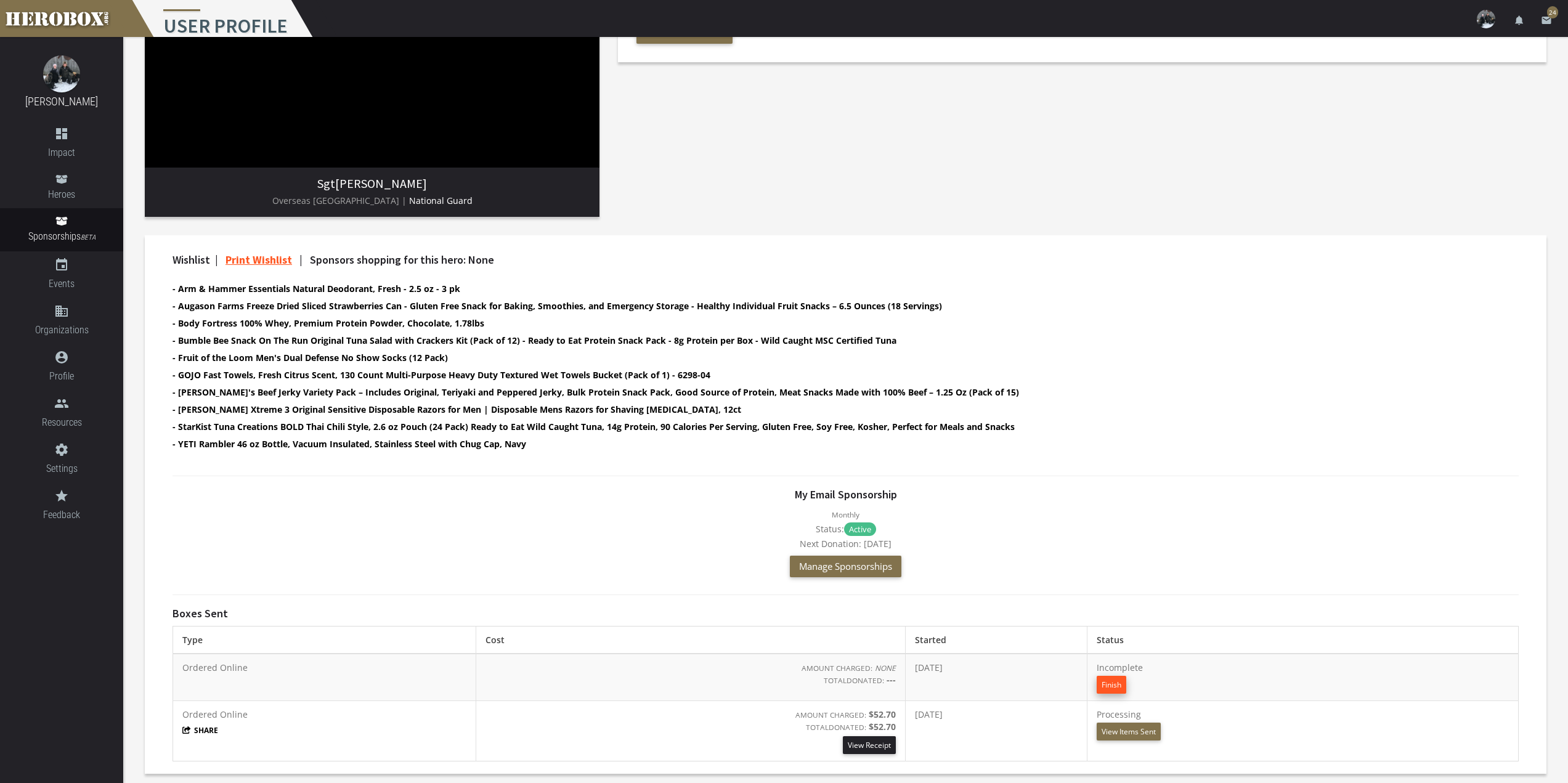
click at [1122, 680] on button "Finish" at bounding box center [1111, 685] width 30 height 18
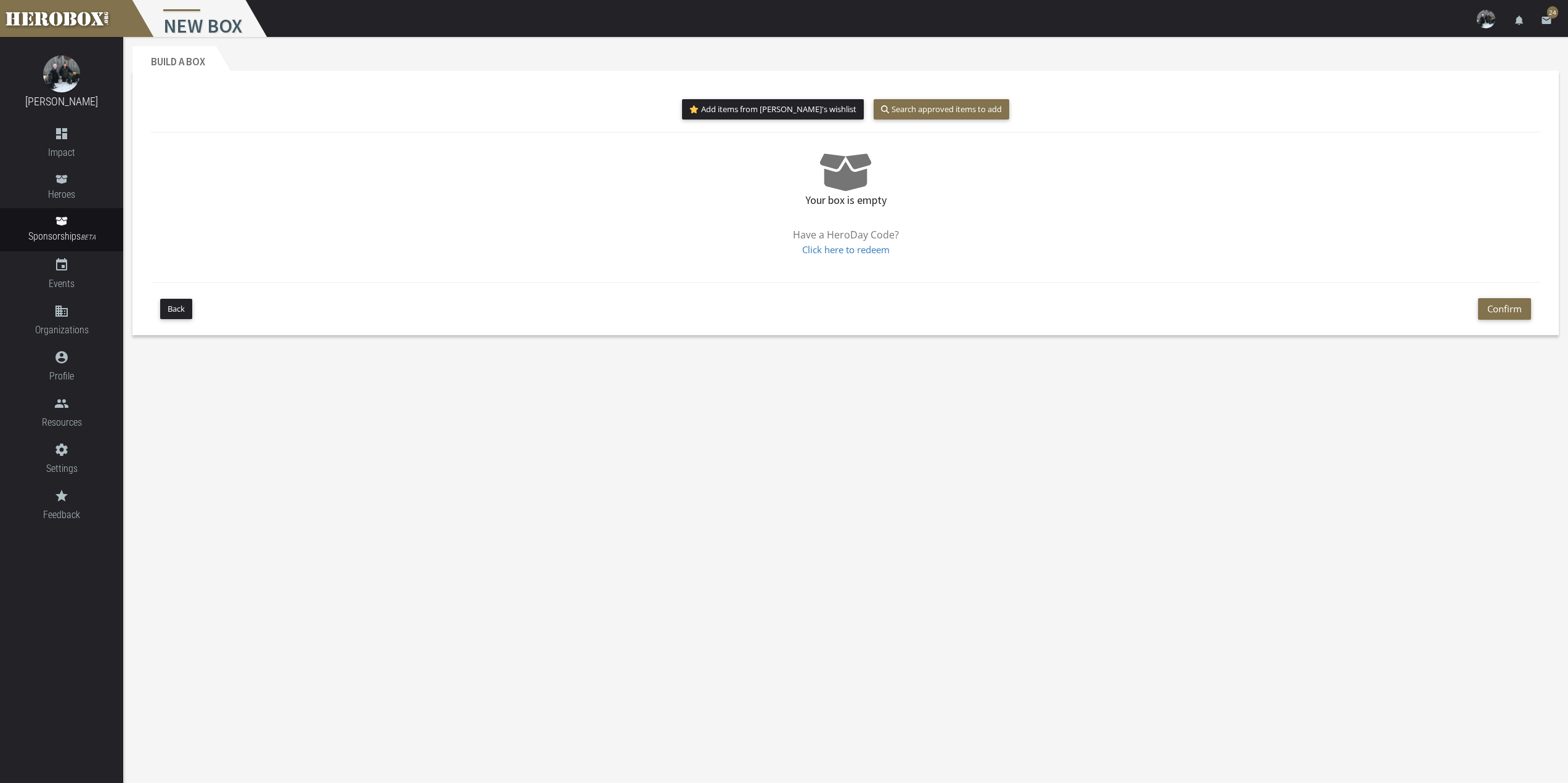
click at [939, 96] on div "Add items from [PERSON_NAME]'s wishlist Search approved items to add Your box i…" at bounding box center [845, 212] width 1408 height 246
click at [941, 107] on button "Search approved items to add" at bounding box center [941, 109] width 135 height 20
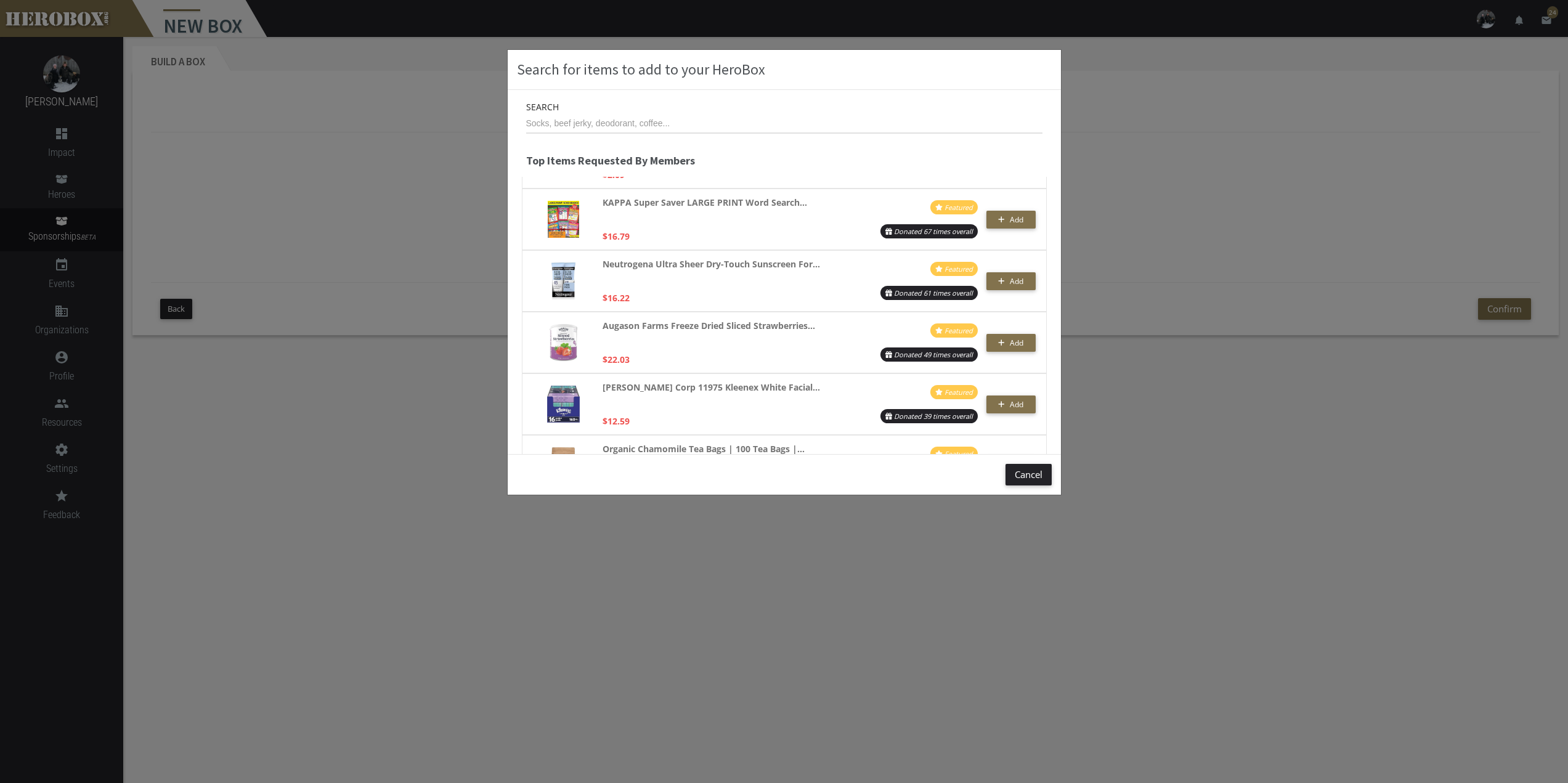
scroll to position [431, 0]
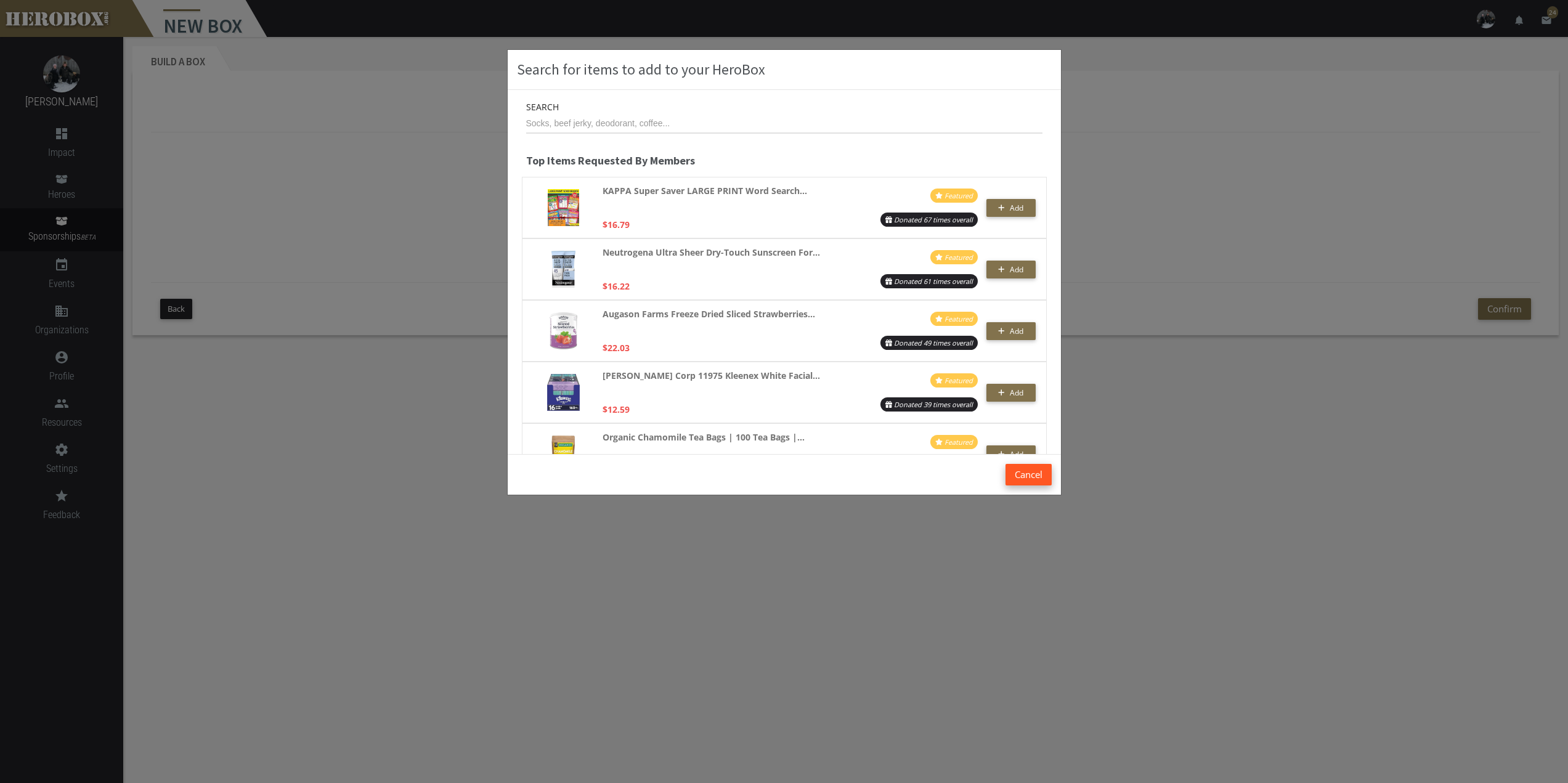
click at [1023, 482] on button "Cancel" at bounding box center [1029, 475] width 46 height 22
